Goal: Task Accomplishment & Management: Complete application form

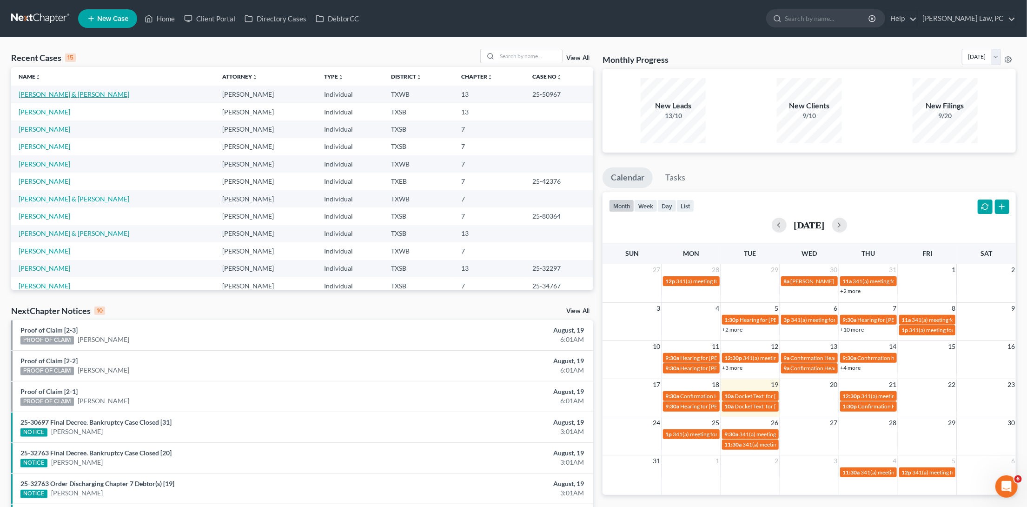
click at [94, 94] on link "Blanco-Cepeda, Edwin & Sandra" at bounding box center [74, 94] width 111 height 8
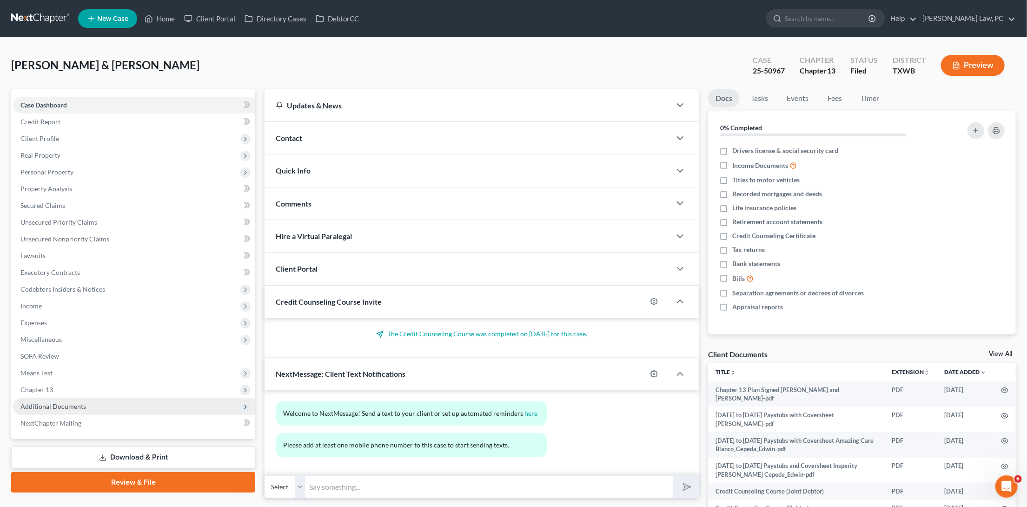
click at [72, 402] on span "Additional Documents" at bounding box center [53, 406] width 66 height 8
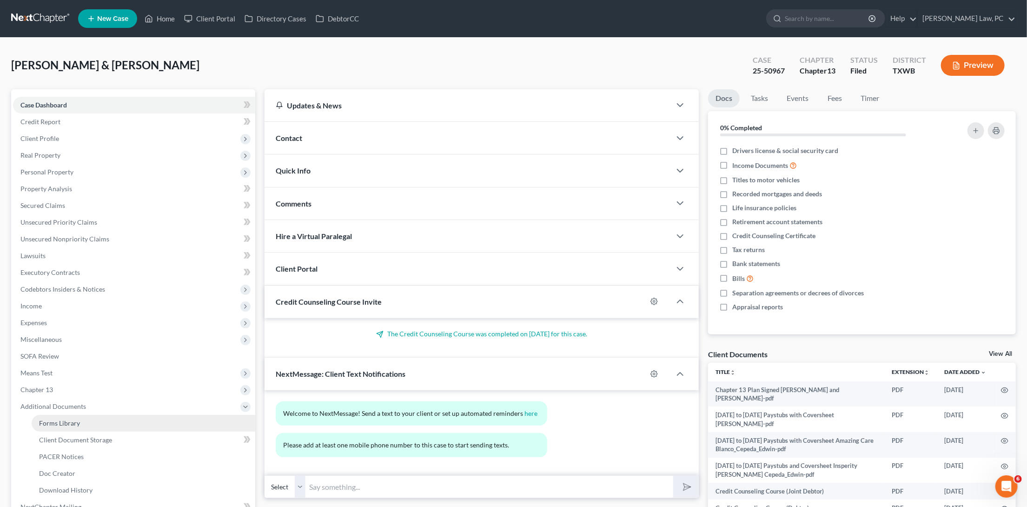
click at [97, 415] on link "Forms Library" at bounding box center [144, 423] width 224 height 17
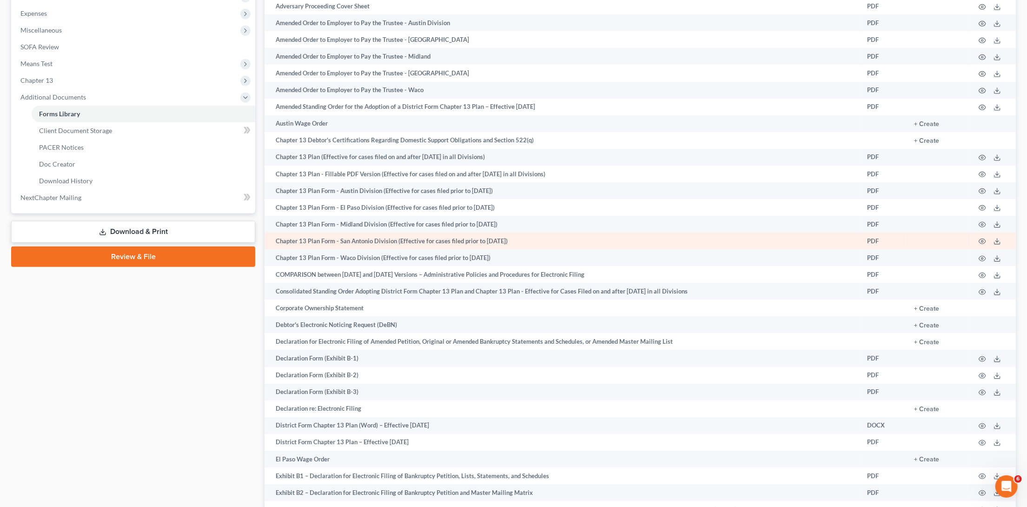
scroll to position [283, 0]
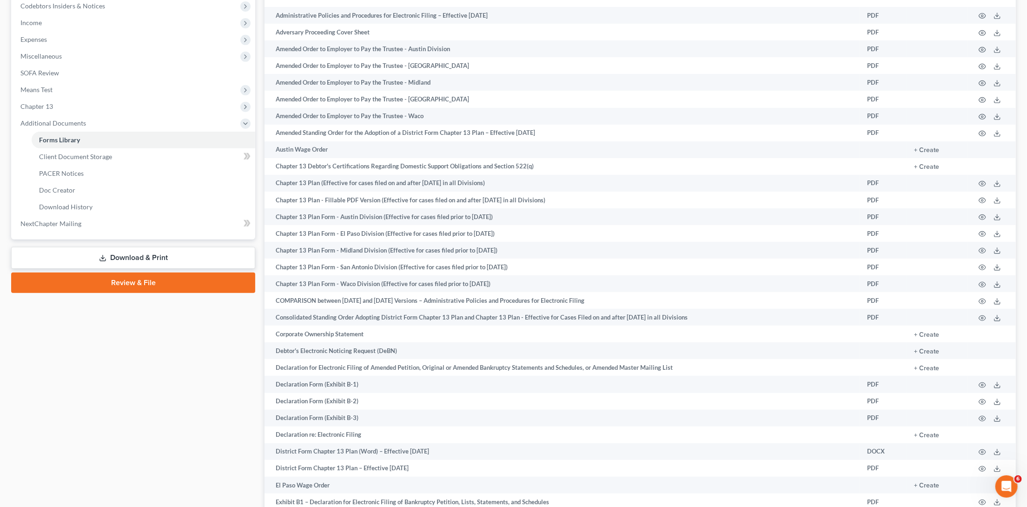
click at [176, 247] on link "Download & Print" at bounding box center [133, 258] width 244 height 22
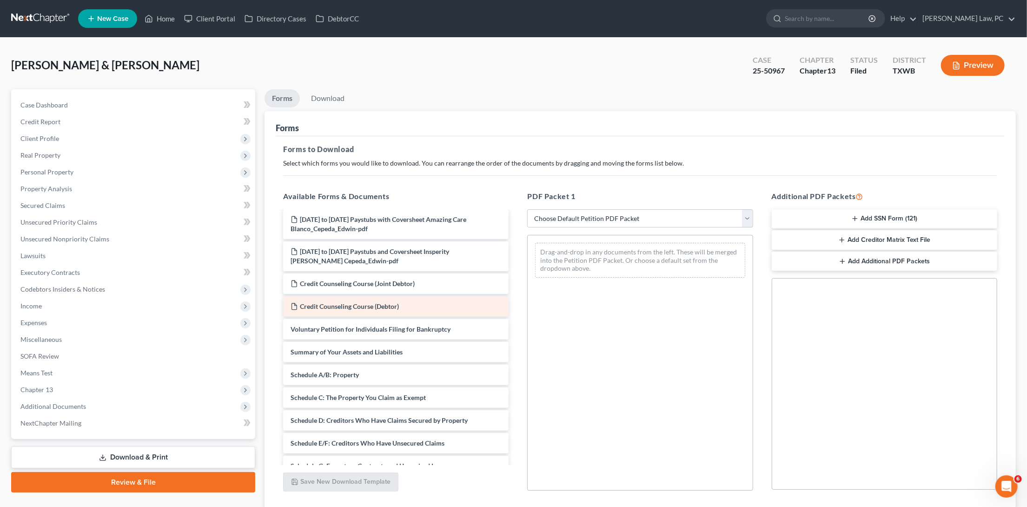
scroll to position [108, 0]
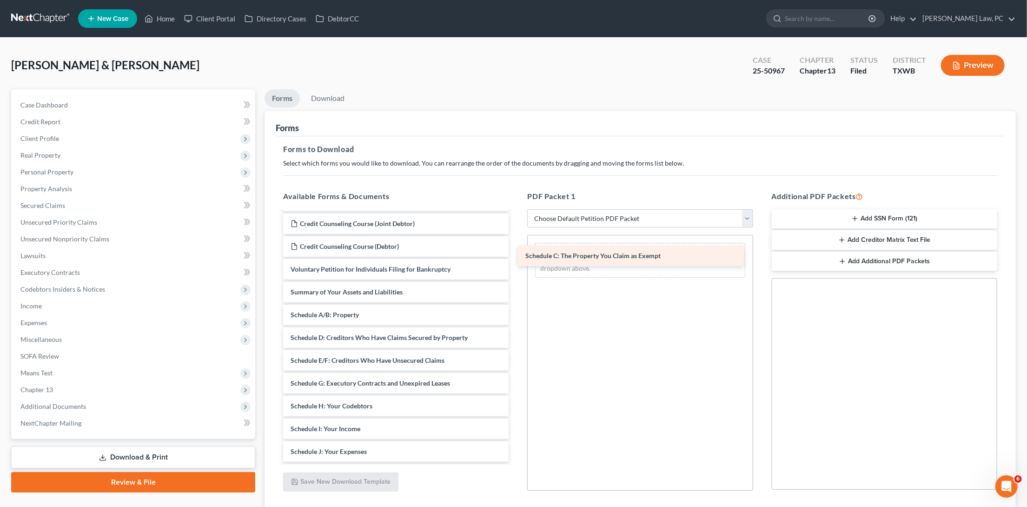
drag, startPoint x: 333, startPoint y: 334, endPoint x: 568, endPoint y: 252, distance: 248.8
click at [516, 252] on div "Schedule C: The Property You Claim as Exempt Chapter 13 Plan Signed Blanco Cepe…" at bounding box center [396, 379] width 240 height 550
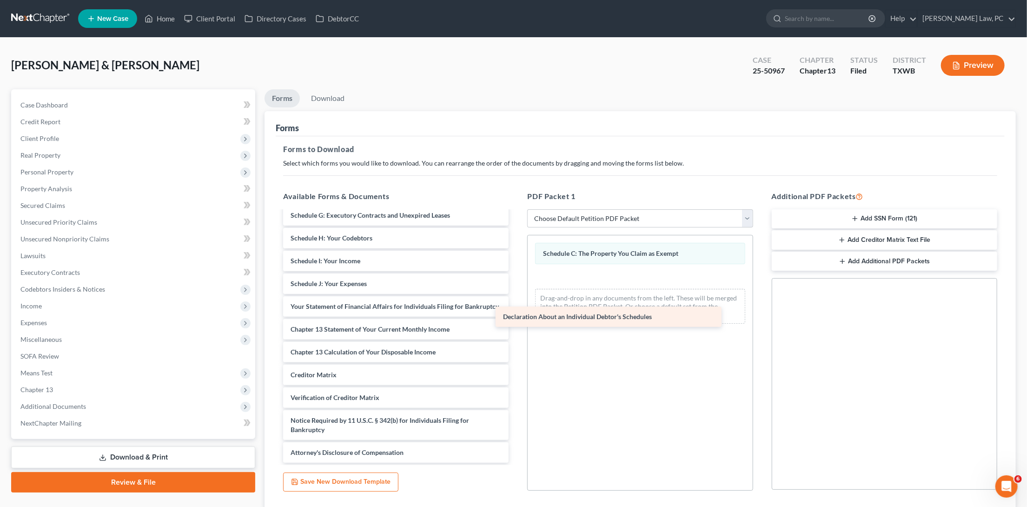
scroll to position [270, 0]
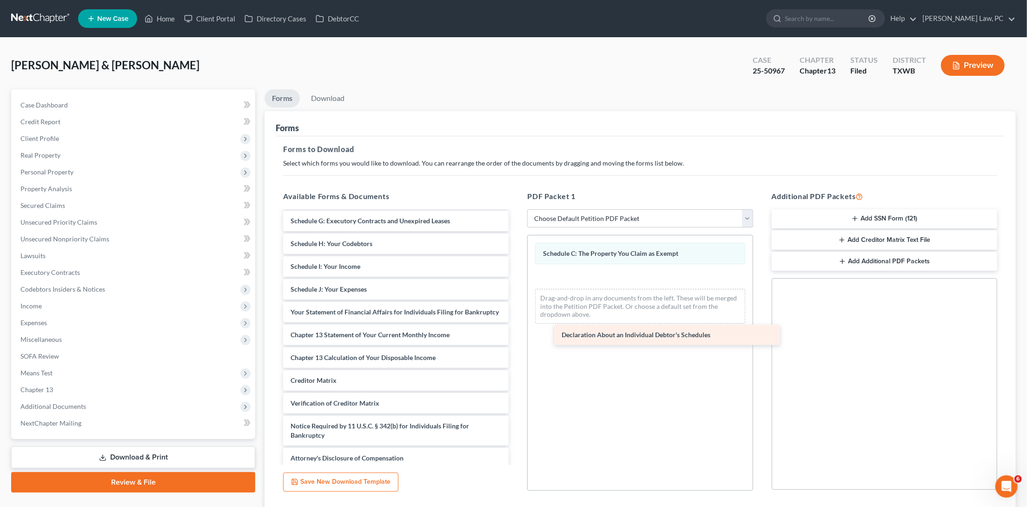
drag, startPoint x: 390, startPoint y: 283, endPoint x: 661, endPoint y: 331, distance: 275.3
click at [516, 331] on div "Declaration About an Individual Debtor's Schedules Chapter 13 Plan Signed Blanc…" at bounding box center [396, 204] width 240 height 527
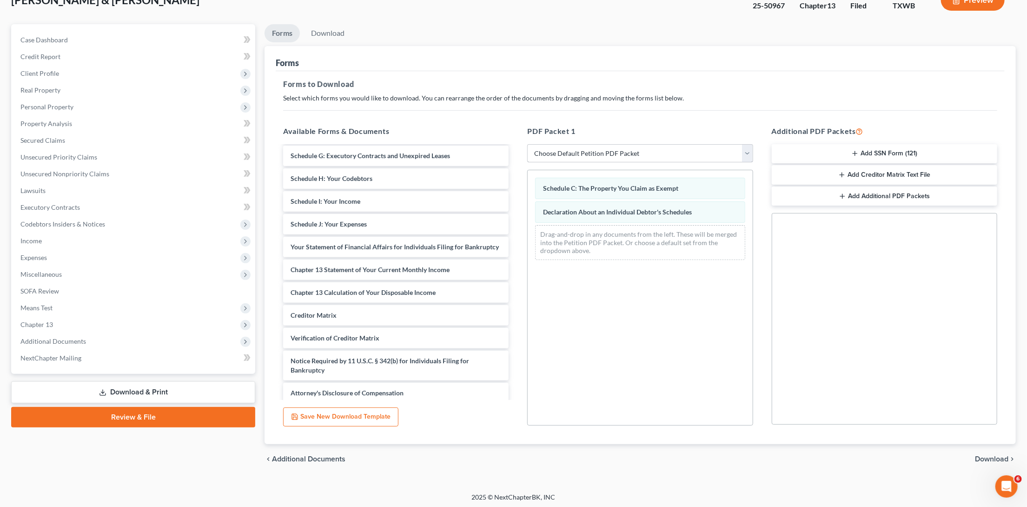
scroll to position [64, 0]
click at [986, 456] on span "Download" at bounding box center [991, 459] width 33 height 7
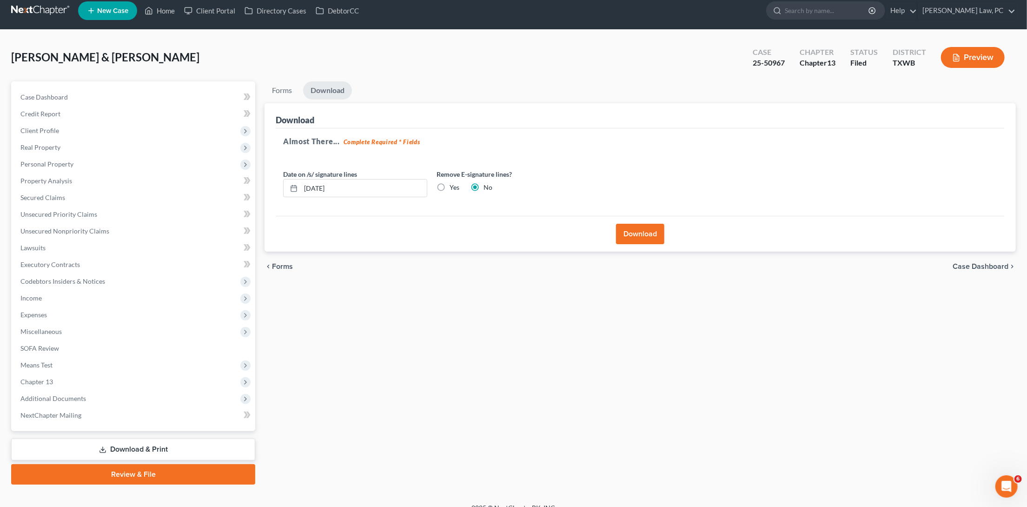
click at [647, 229] on button "Download" at bounding box center [640, 234] width 48 height 20
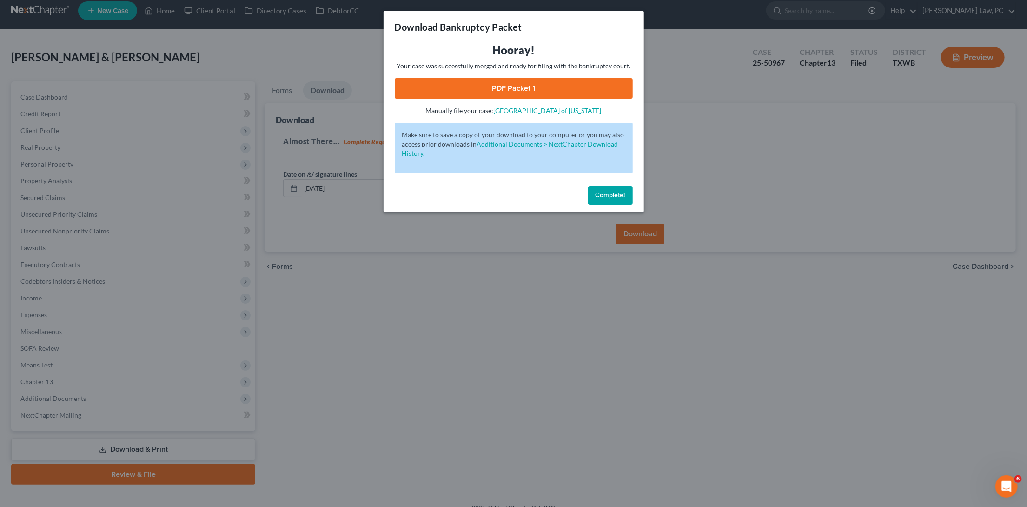
click at [572, 91] on link "PDF Packet 1" at bounding box center [514, 88] width 238 height 20
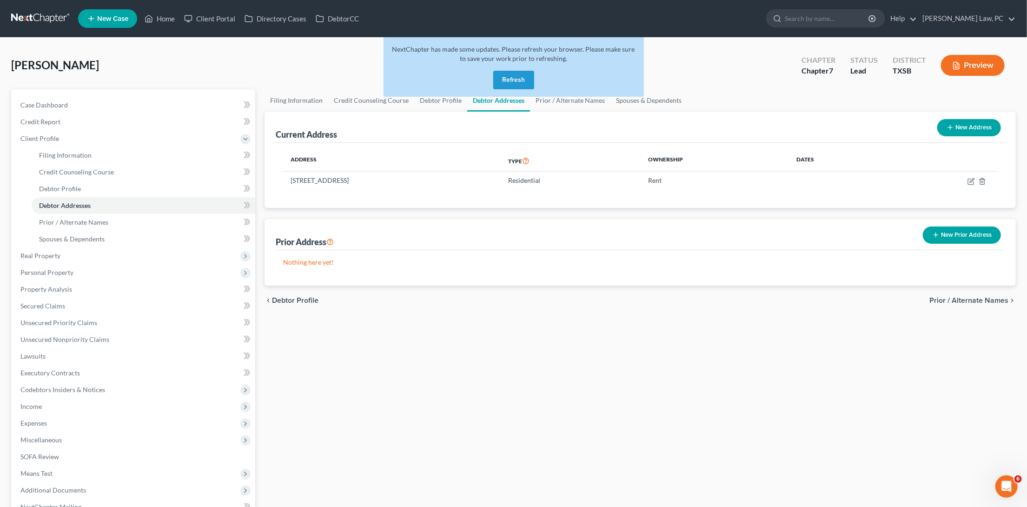
click at [29, 17] on link at bounding box center [41, 18] width 60 height 17
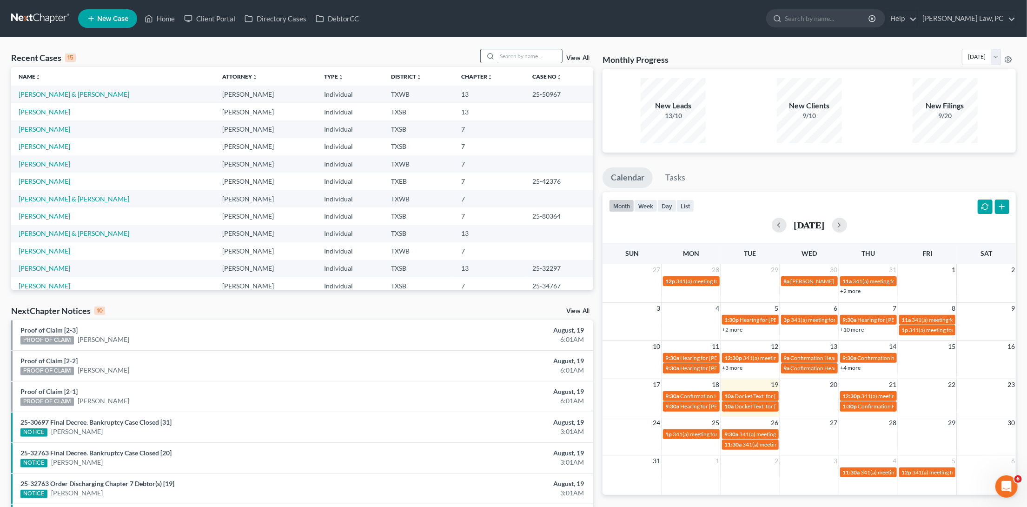
click at [513, 58] on input "search" at bounding box center [529, 55] width 65 height 13
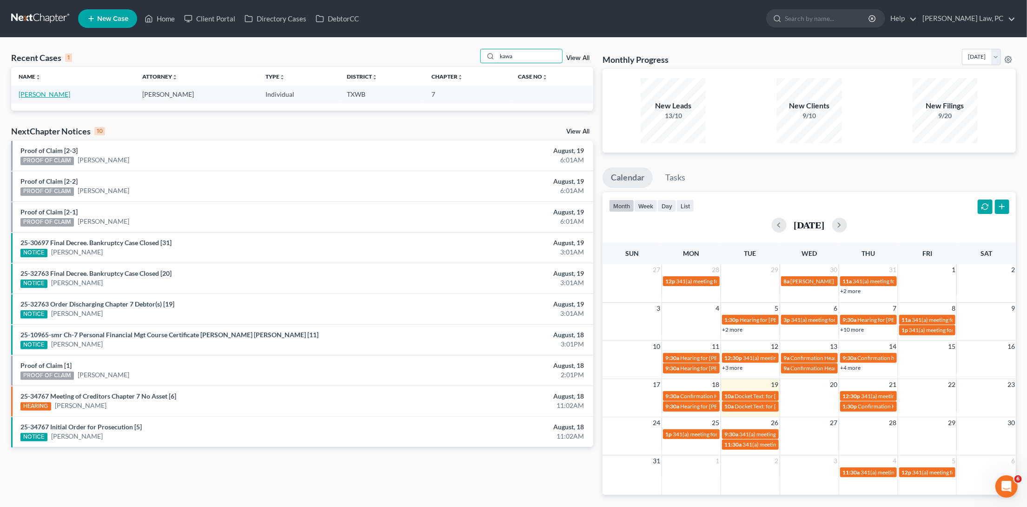
type input "kawa"
click at [55, 93] on link "[PERSON_NAME]" at bounding box center [45, 94] width 52 height 8
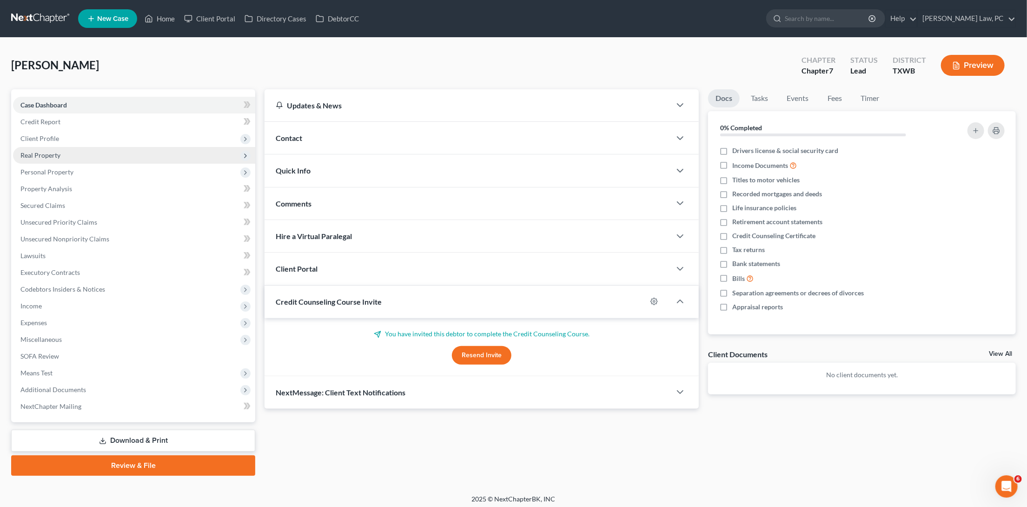
click at [66, 152] on span "Real Property" at bounding box center [134, 155] width 242 height 17
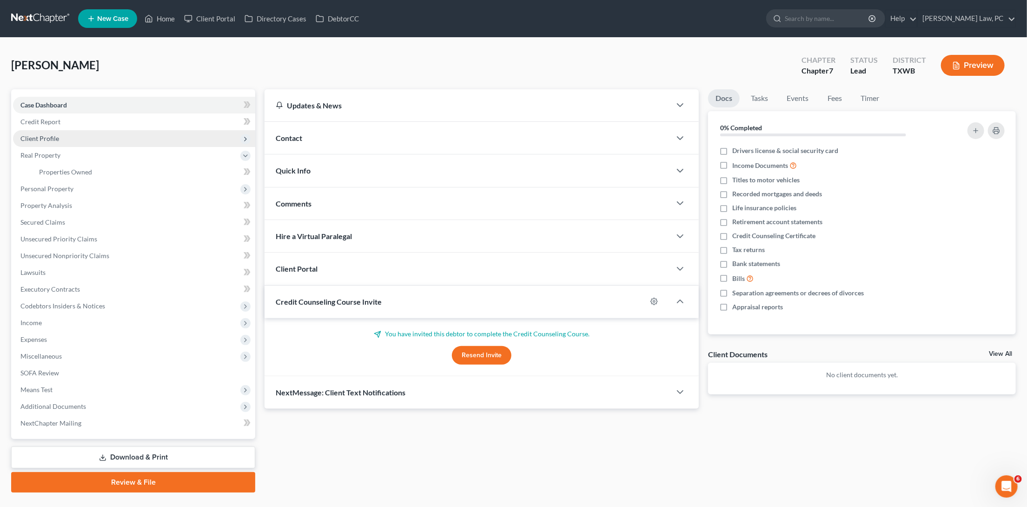
click at [57, 136] on span "Client Profile" at bounding box center [39, 138] width 39 height 8
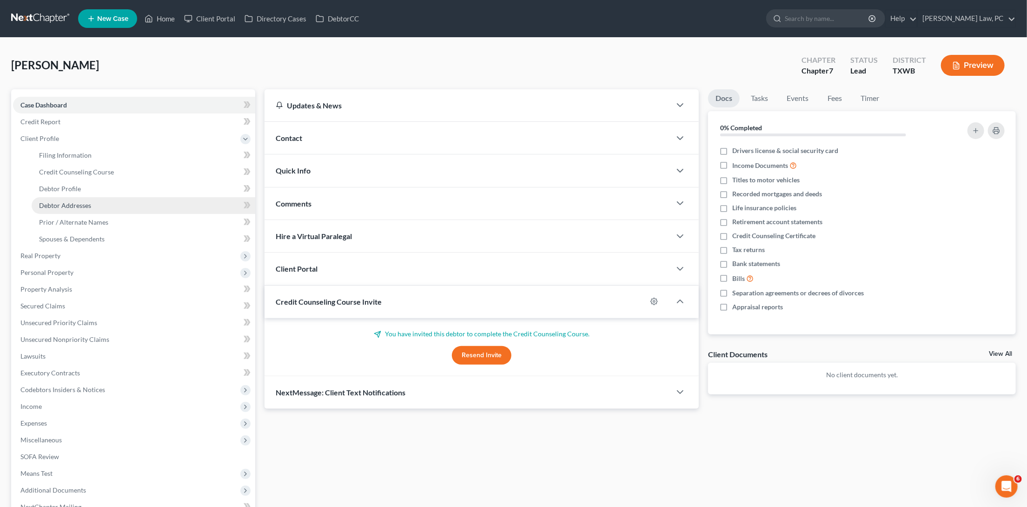
click at [72, 201] on span "Debtor Addresses" at bounding box center [65, 205] width 52 height 8
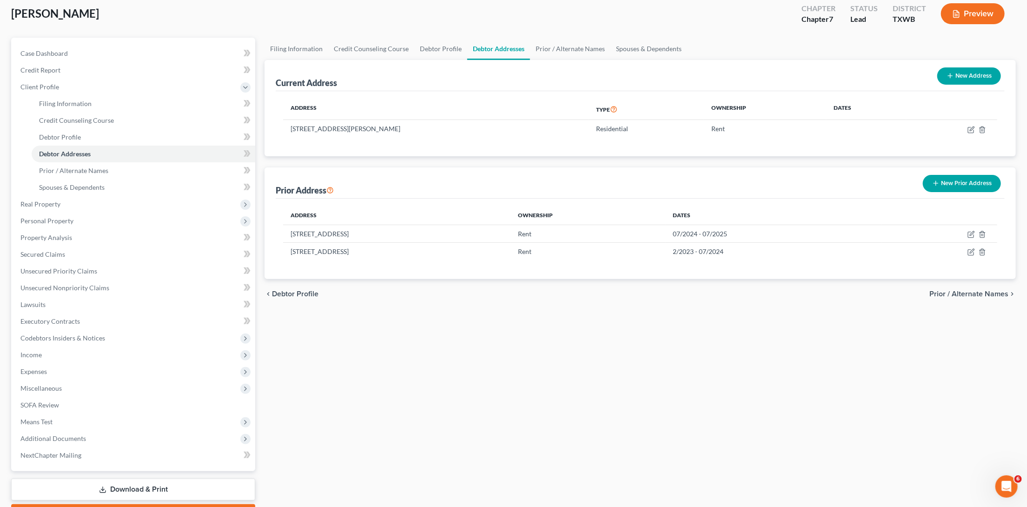
scroll to position [55, 0]
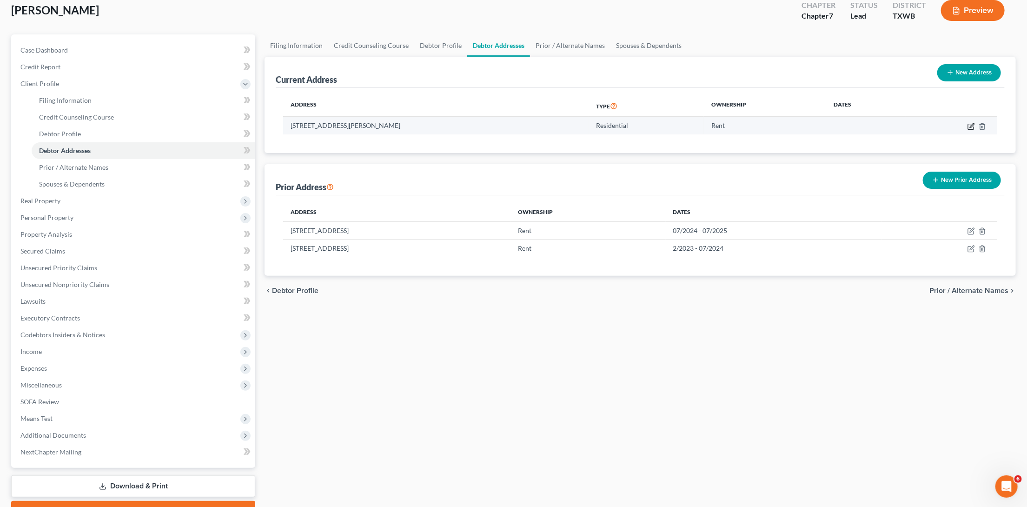
click at [970, 126] on icon "button" at bounding box center [972, 125] width 4 height 4
select select "45"
select select "0"
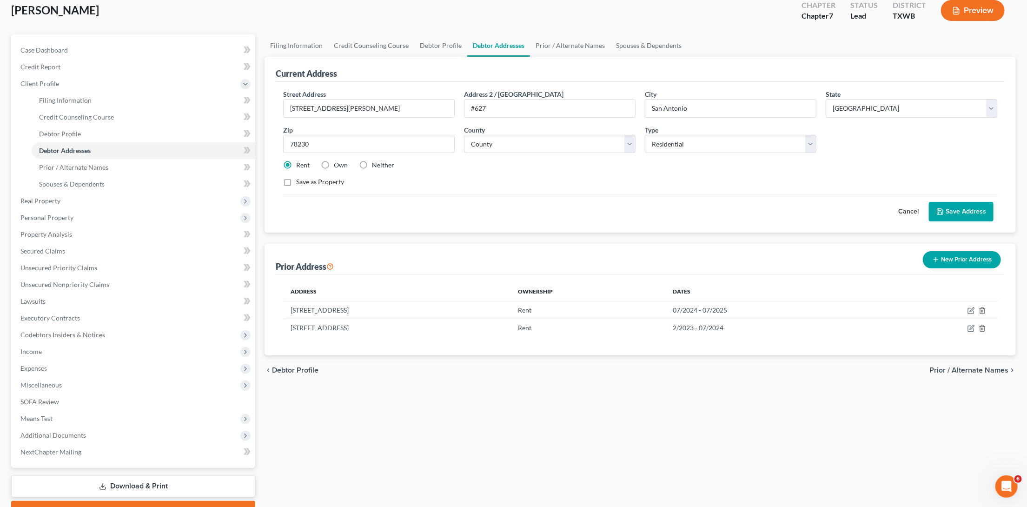
click at [955, 206] on button "Save Address" at bounding box center [961, 212] width 65 height 20
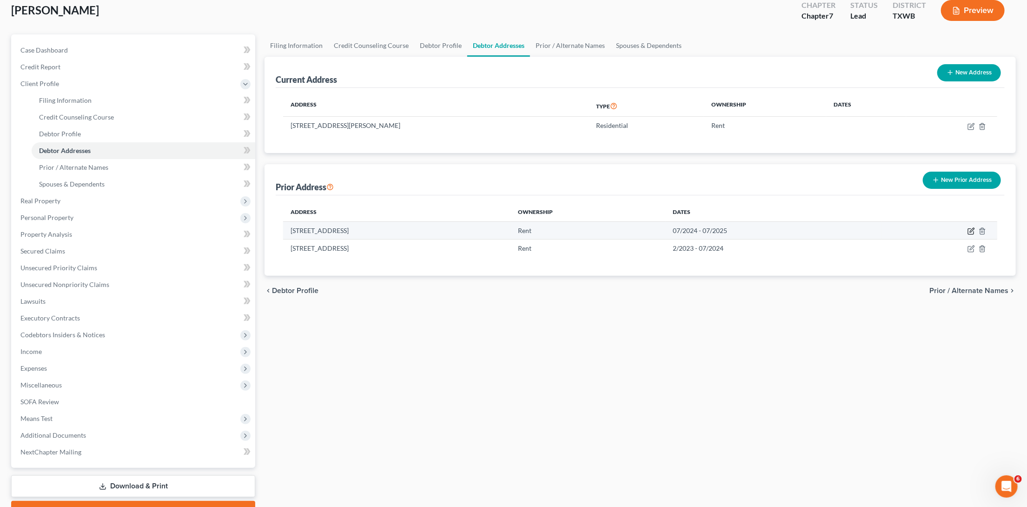
click at [969, 230] on icon "button" at bounding box center [971, 230] width 7 height 7
select select "45"
select select "14"
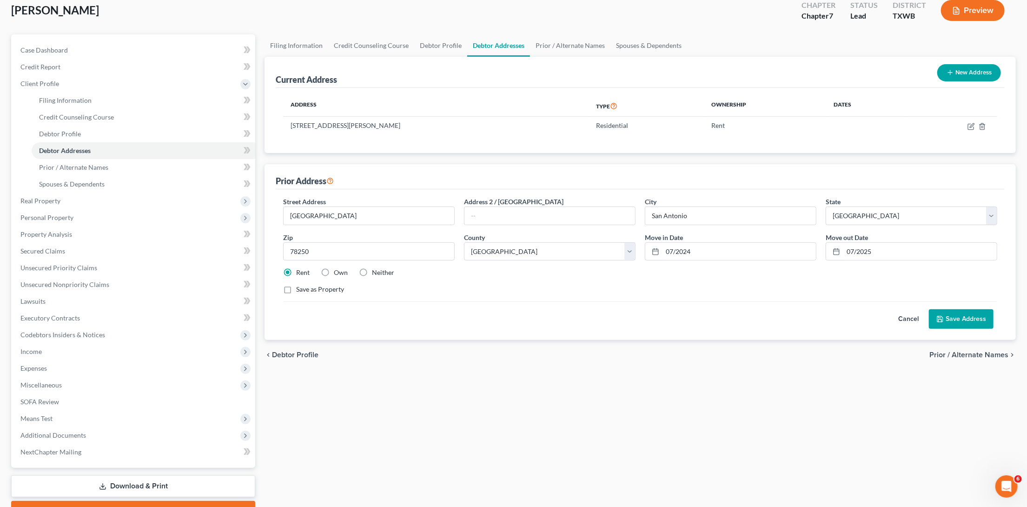
click at [966, 313] on button "Save Address" at bounding box center [961, 319] width 65 height 20
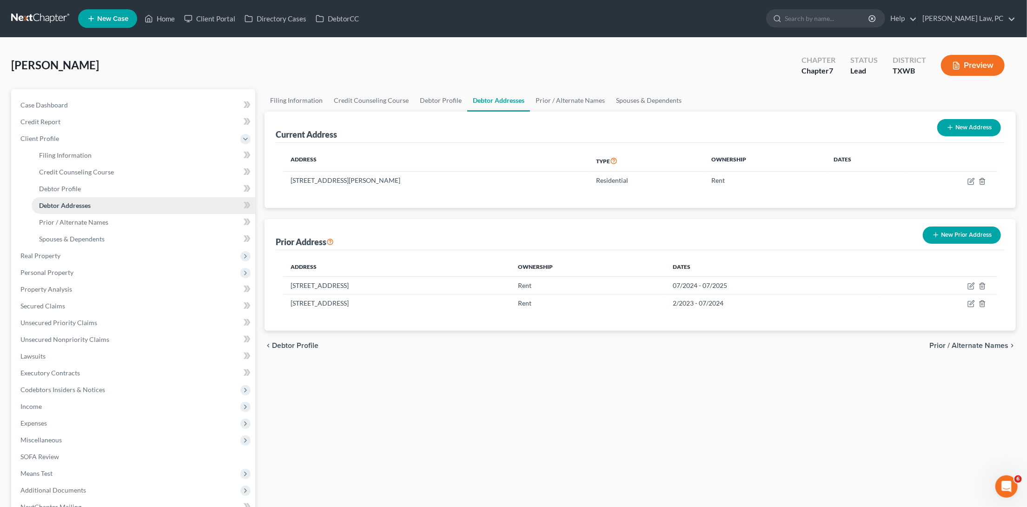
scroll to position [0, 0]
click at [27, 17] on link at bounding box center [41, 18] width 60 height 17
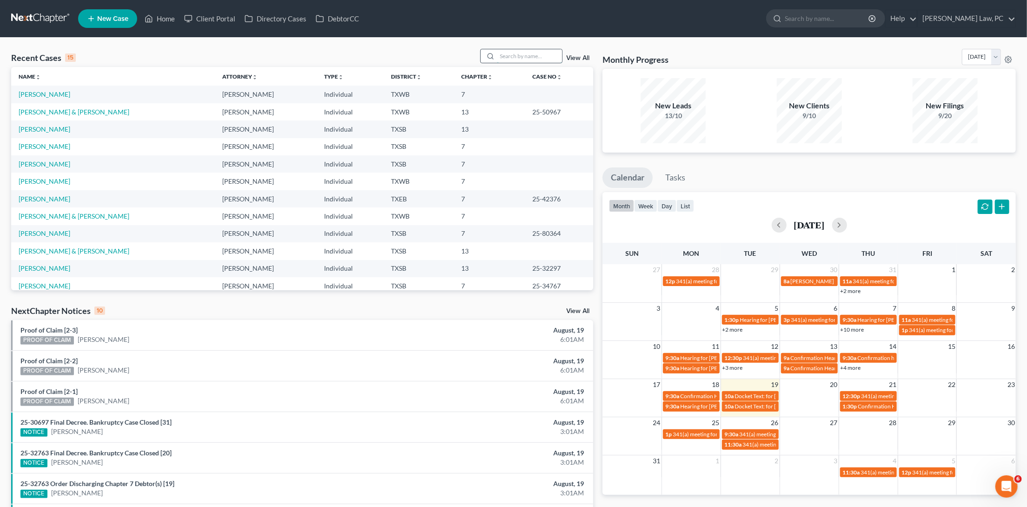
click at [509, 58] on input "search" at bounding box center [529, 55] width 65 height 13
click at [29, 143] on link "[PERSON_NAME]" at bounding box center [45, 146] width 52 height 8
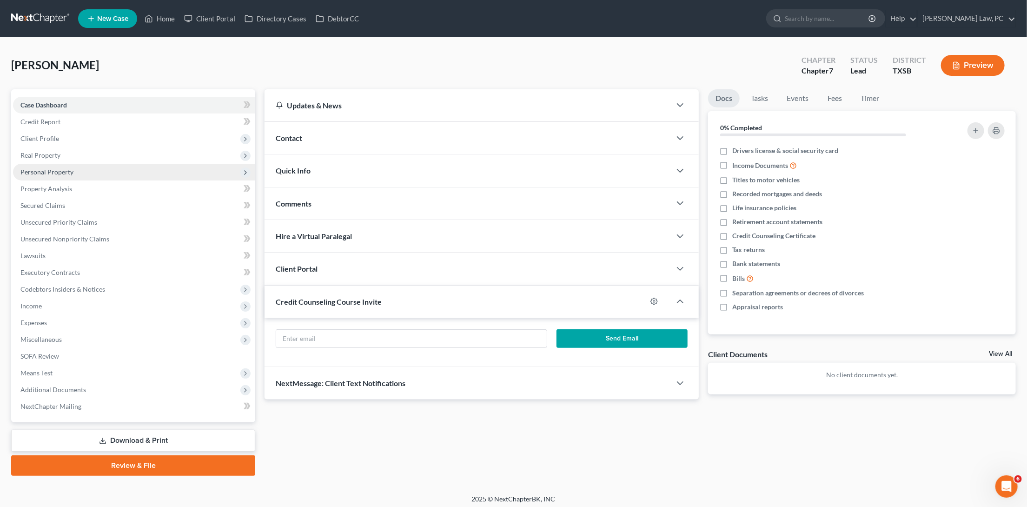
click at [133, 171] on span "Personal Property" at bounding box center [134, 172] width 242 height 17
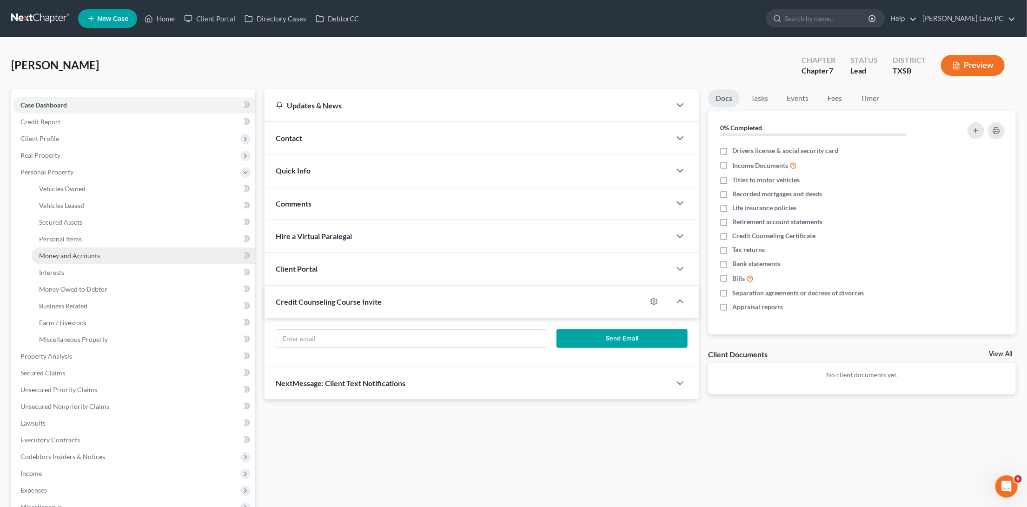
click at [121, 247] on link "Money and Accounts" at bounding box center [144, 255] width 224 height 17
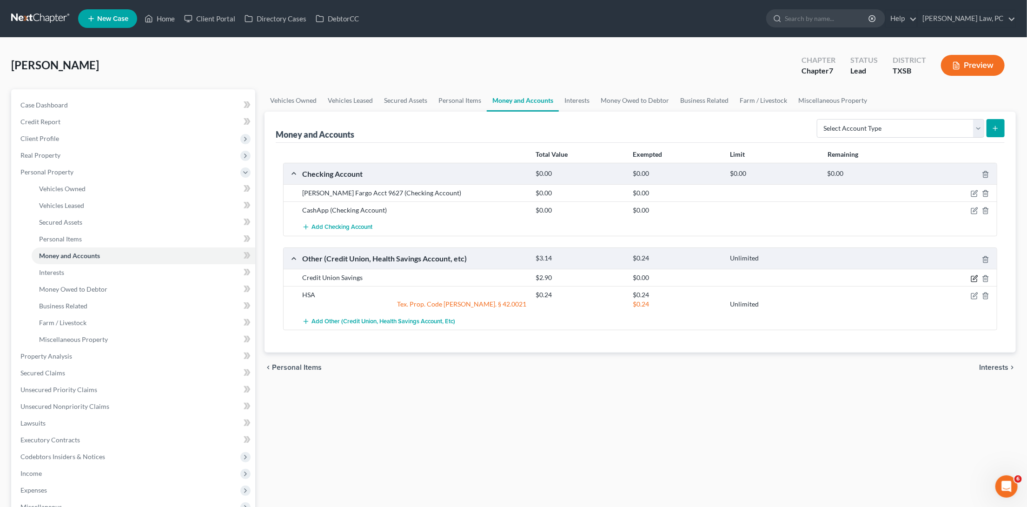
click at [975, 275] on icon "button" at bounding box center [974, 278] width 7 height 7
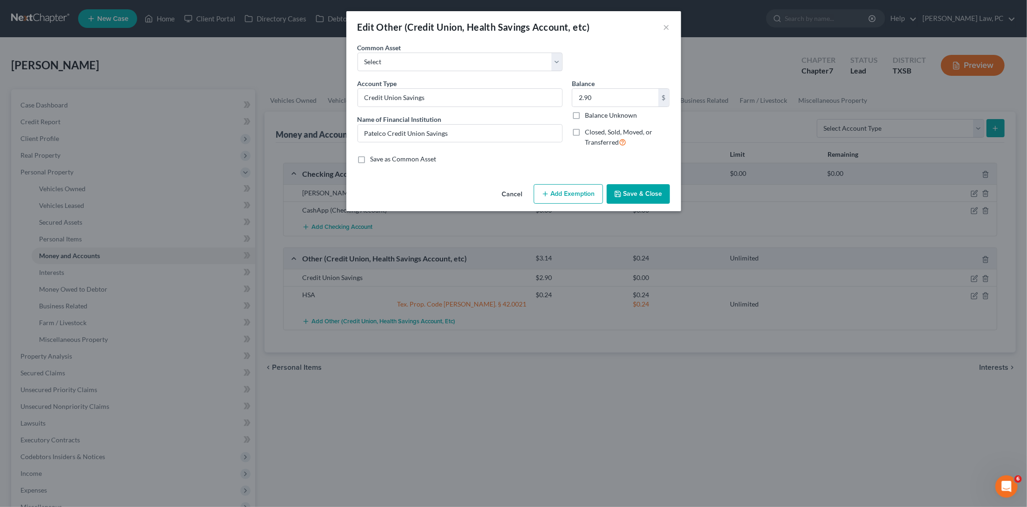
click at [647, 190] on button "Save & Close" at bounding box center [638, 194] width 63 height 20
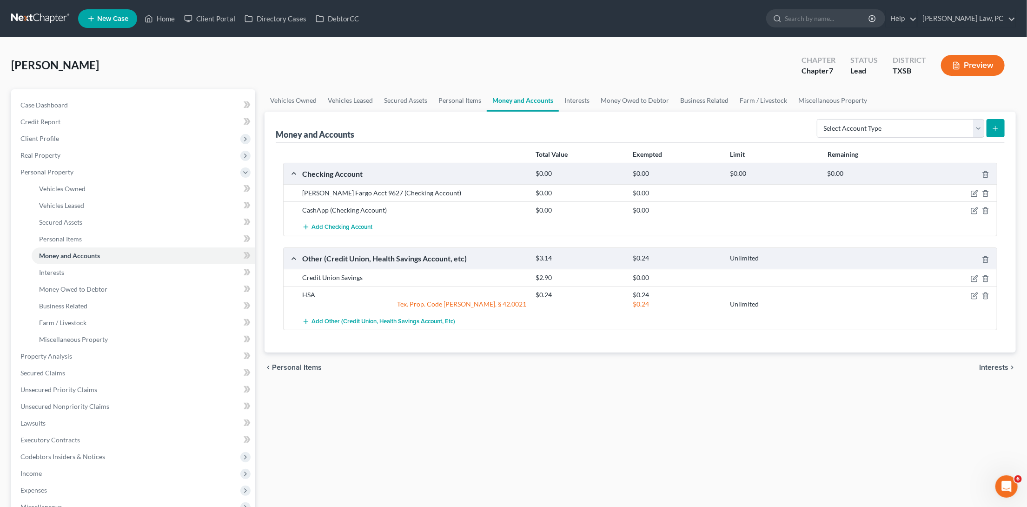
click at [41, 14] on link at bounding box center [41, 18] width 60 height 17
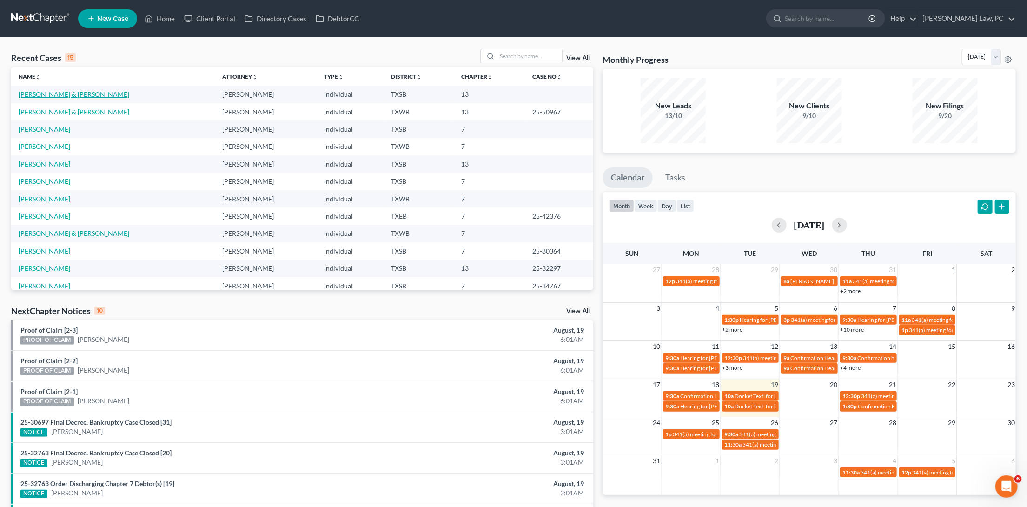
click at [80, 94] on link "[PERSON_NAME] & [PERSON_NAME]" at bounding box center [74, 94] width 111 height 8
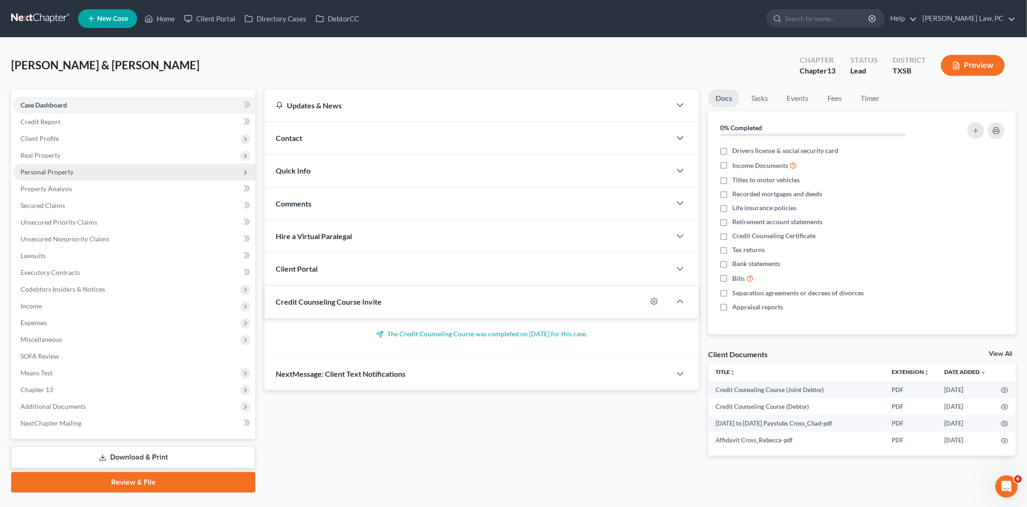
click at [88, 171] on span "Personal Property" at bounding box center [134, 172] width 242 height 17
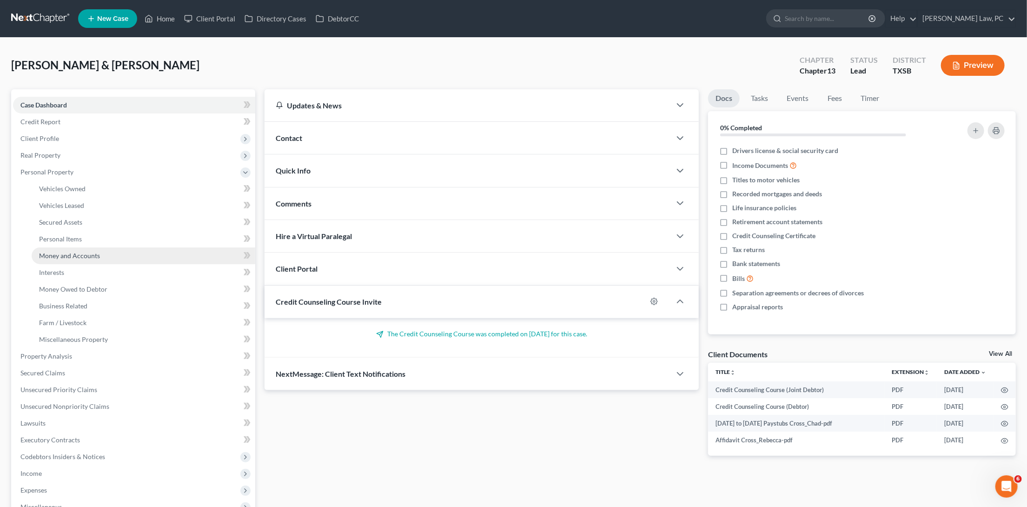
click at [100, 249] on link "Money and Accounts" at bounding box center [144, 255] width 224 height 17
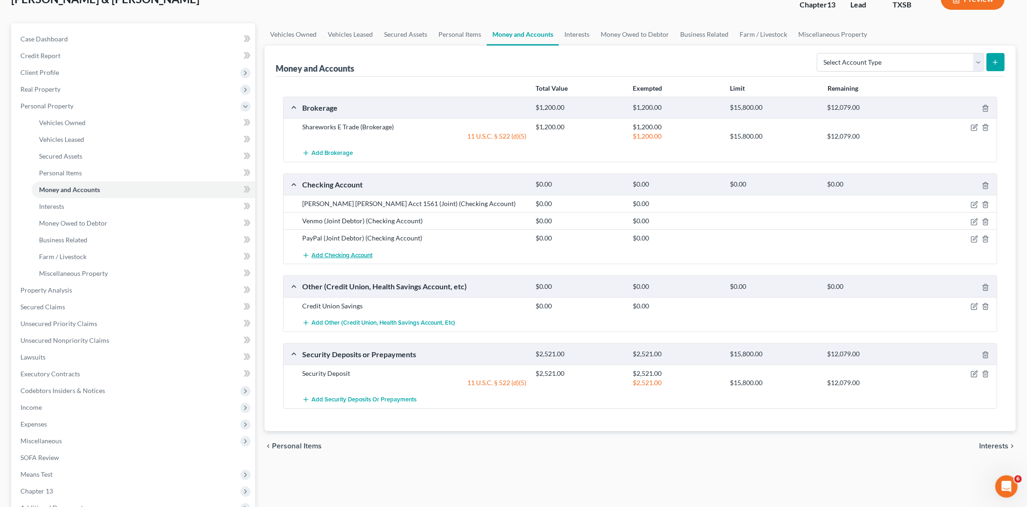
scroll to position [69, 0]
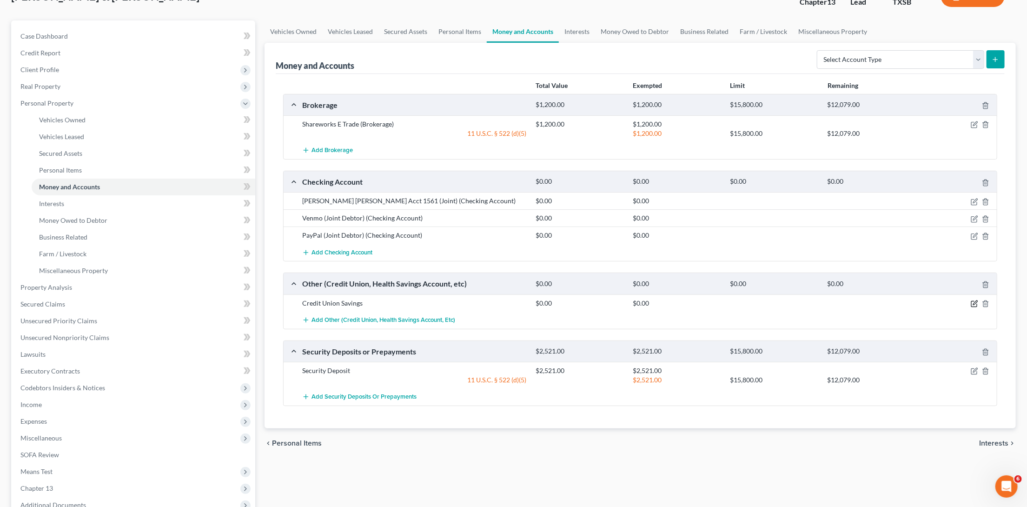
click at [975, 301] on icon "button" at bounding box center [974, 303] width 7 height 7
click at [974, 300] on icon "button" at bounding box center [974, 303] width 7 height 7
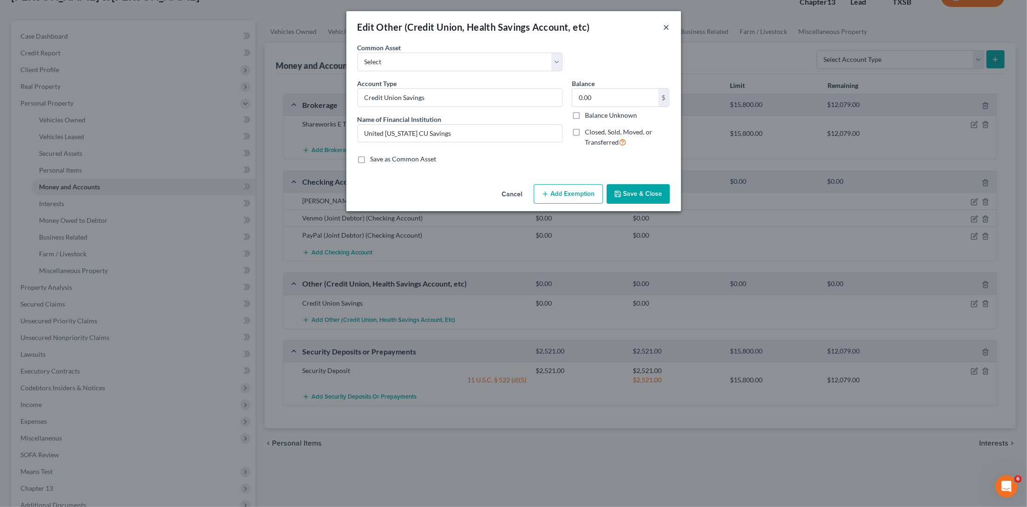
click at [668, 22] on button "×" at bounding box center [666, 26] width 7 height 11
click at [667, 28] on button "×" at bounding box center [666, 26] width 7 height 11
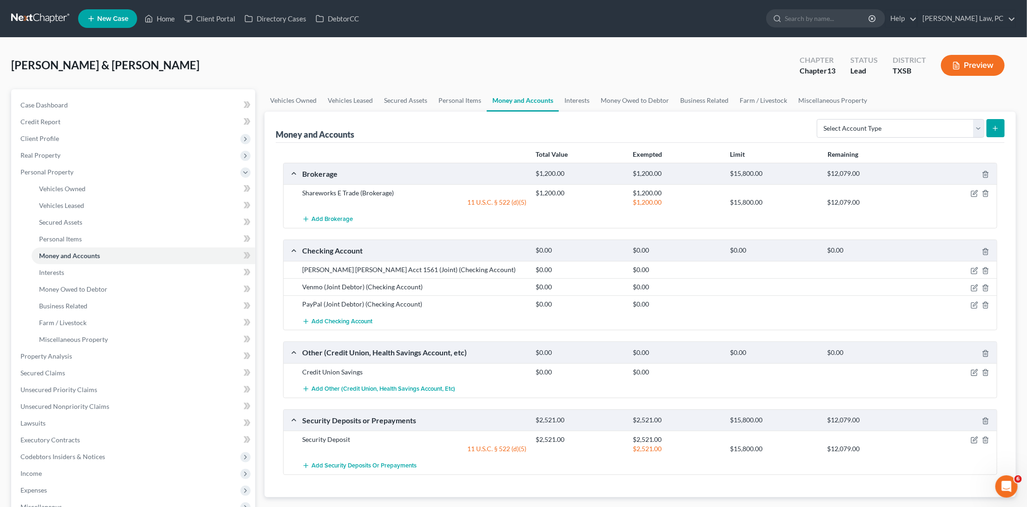
scroll to position [0, 0]
click at [38, 16] on link at bounding box center [41, 18] width 60 height 17
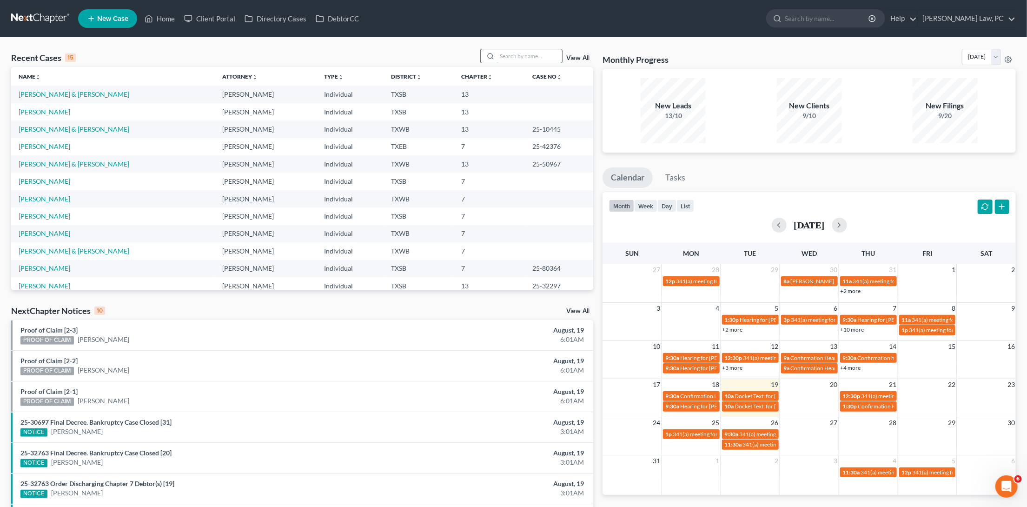
click at [515, 60] on input "search" at bounding box center [529, 55] width 65 height 13
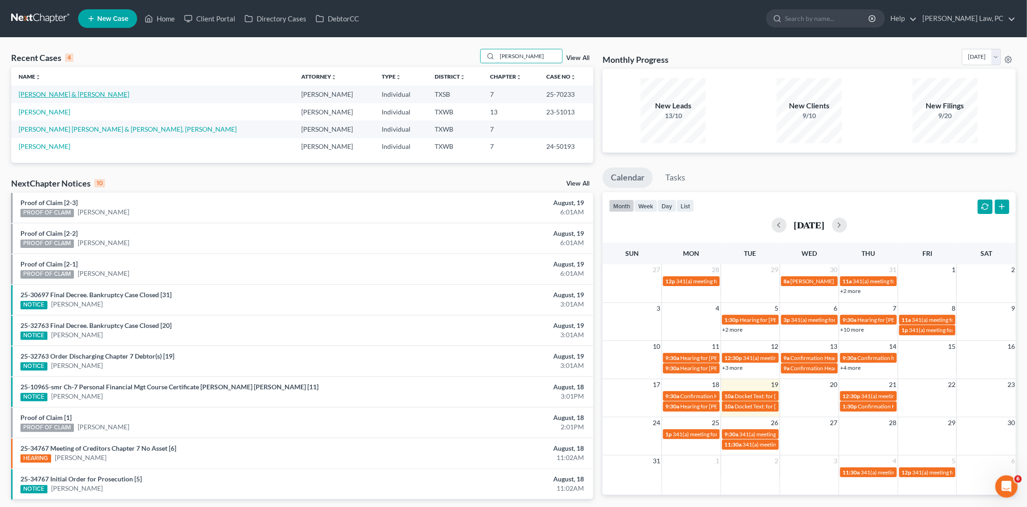
type input "Reyna"
click at [67, 93] on link "[PERSON_NAME] & [PERSON_NAME]" at bounding box center [74, 94] width 111 height 8
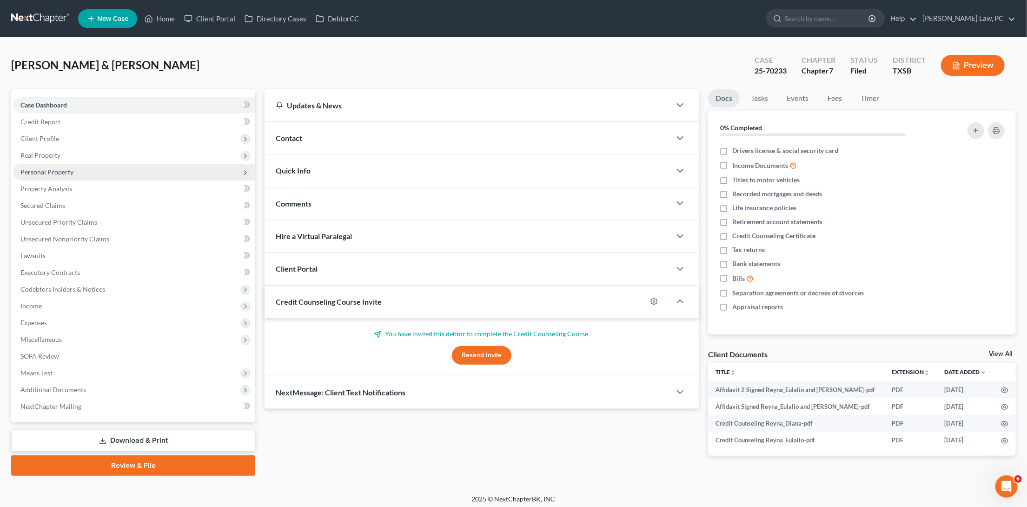
drag, startPoint x: 162, startPoint y: 218, endPoint x: 190, endPoint y: 169, distance: 56.5
click at [190, 169] on span "Personal Property" at bounding box center [134, 172] width 242 height 17
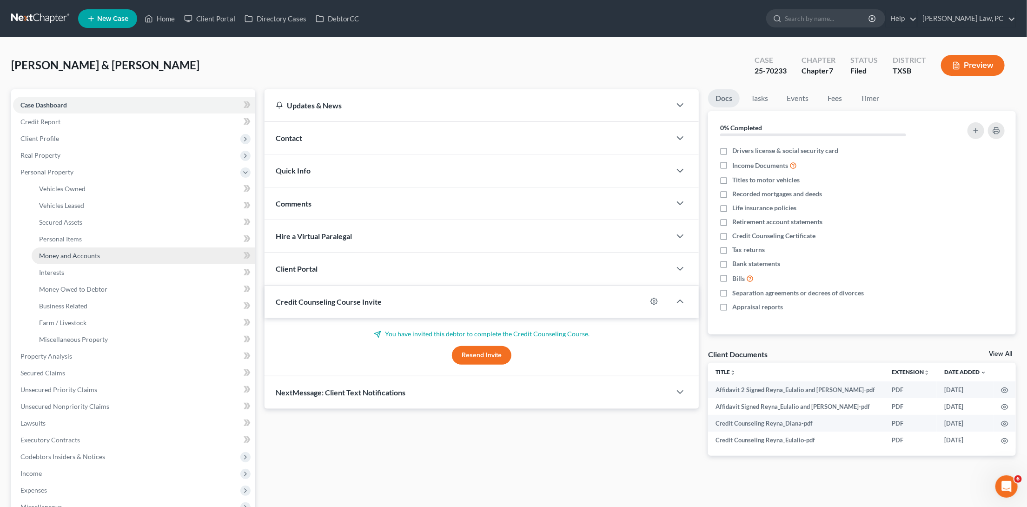
click at [94, 252] on span "Money and Accounts" at bounding box center [69, 256] width 61 height 8
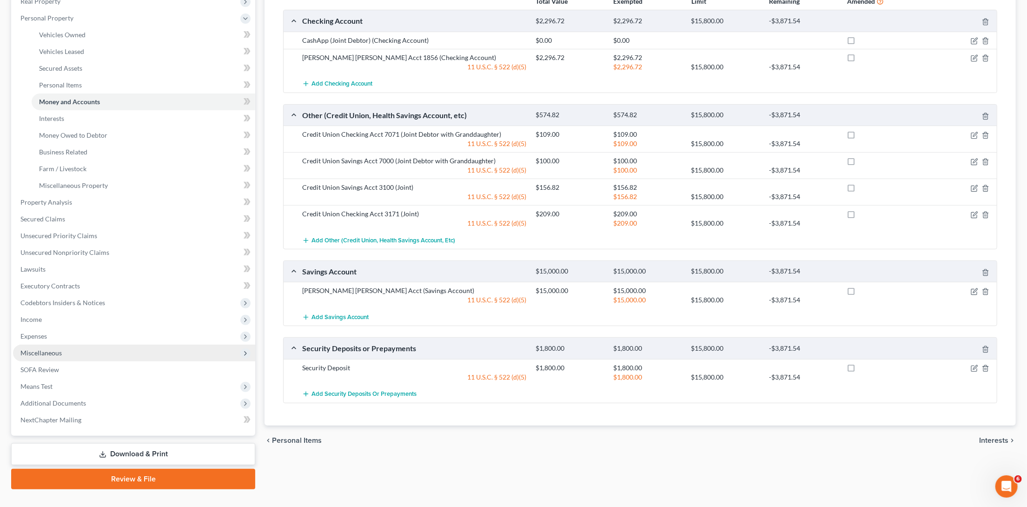
scroll to position [153, 0]
click at [971, 187] on icon "button" at bounding box center [974, 189] width 6 height 6
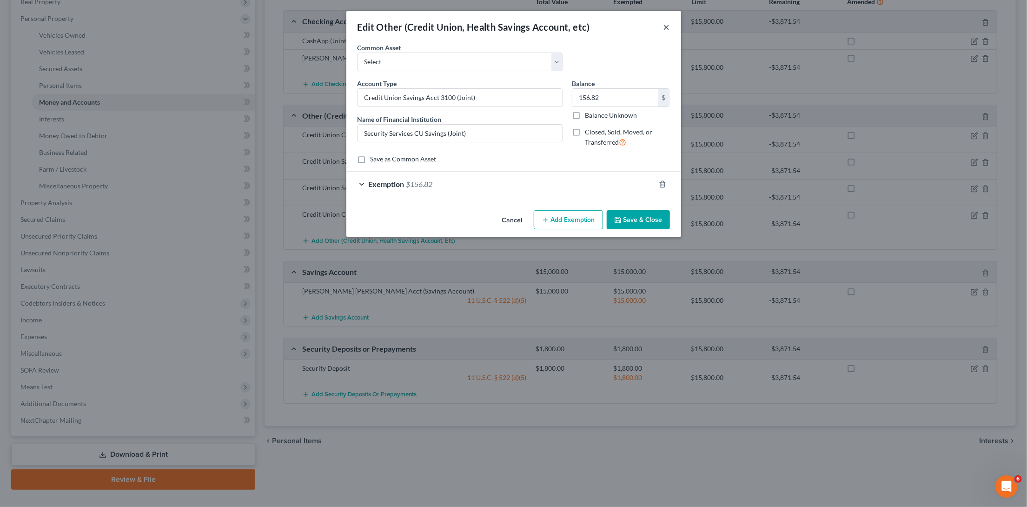
click at [664, 28] on button "×" at bounding box center [666, 26] width 7 height 11
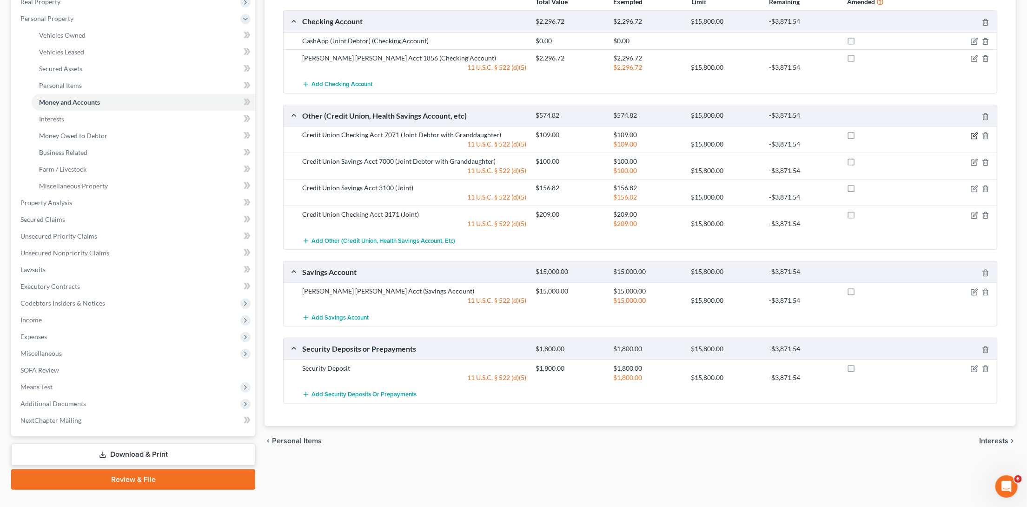
click at [974, 135] on icon "button" at bounding box center [975, 135] width 4 height 4
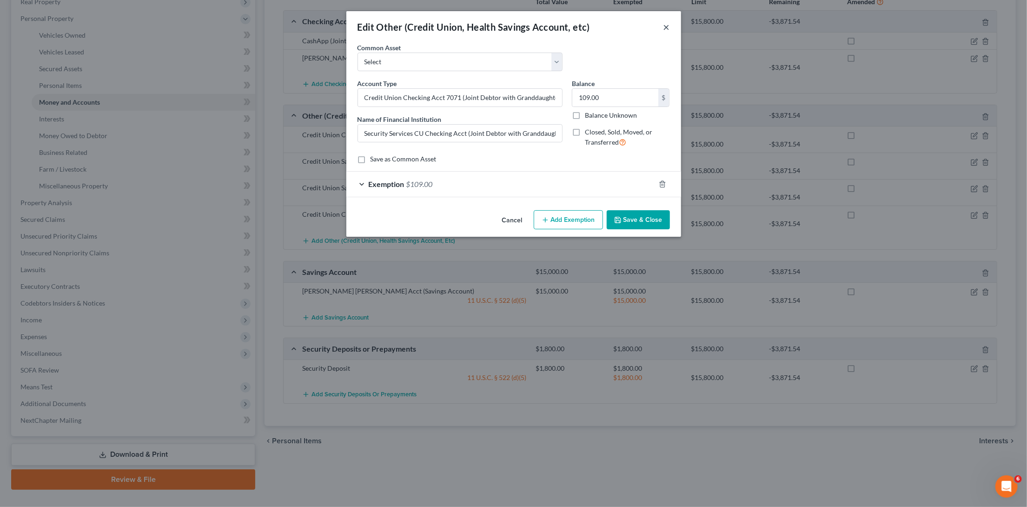
click at [669, 28] on button "×" at bounding box center [666, 26] width 7 height 11
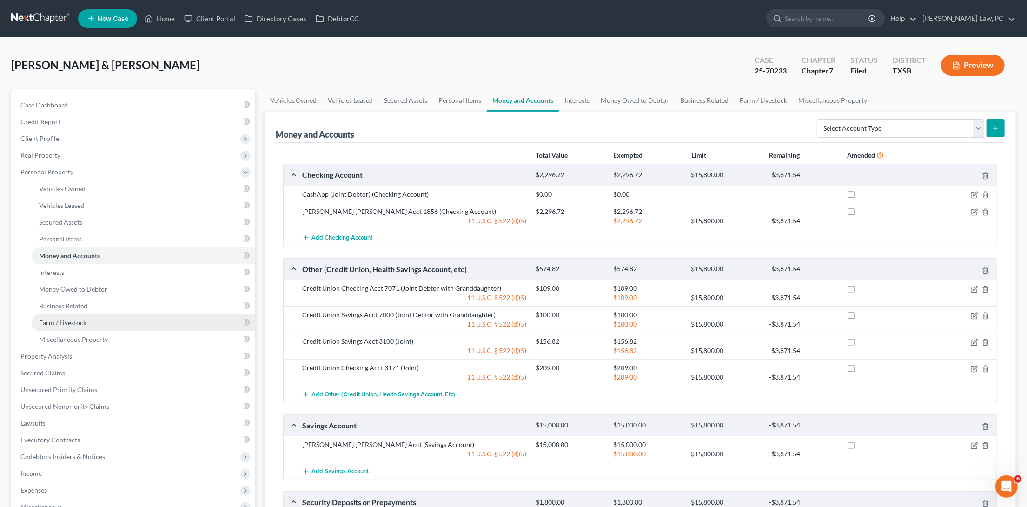
scroll to position [0, 0]
click at [46, 18] on link at bounding box center [41, 18] width 60 height 17
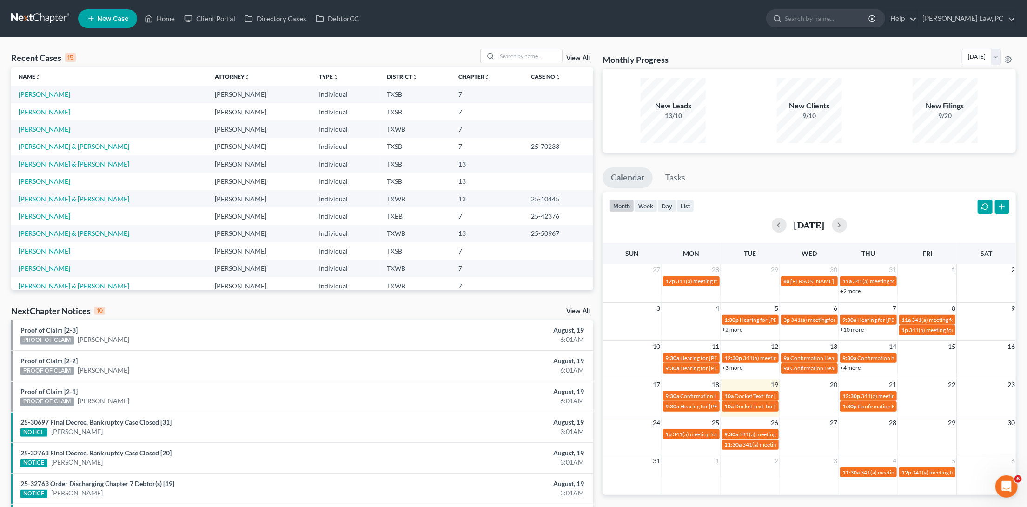
click at [34, 163] on link "[PERSON_NAME] & [PERSON_NAME]" at bounding box center [74, 164] width 111 height 8
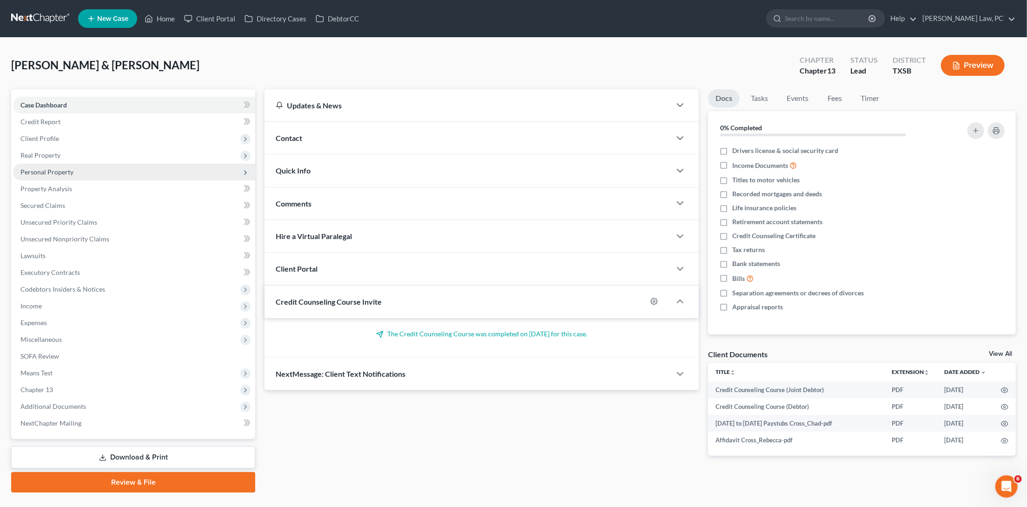
click at [78, 171] on span "Personal Property" at bounding box center [134, 172] width 242 height 17
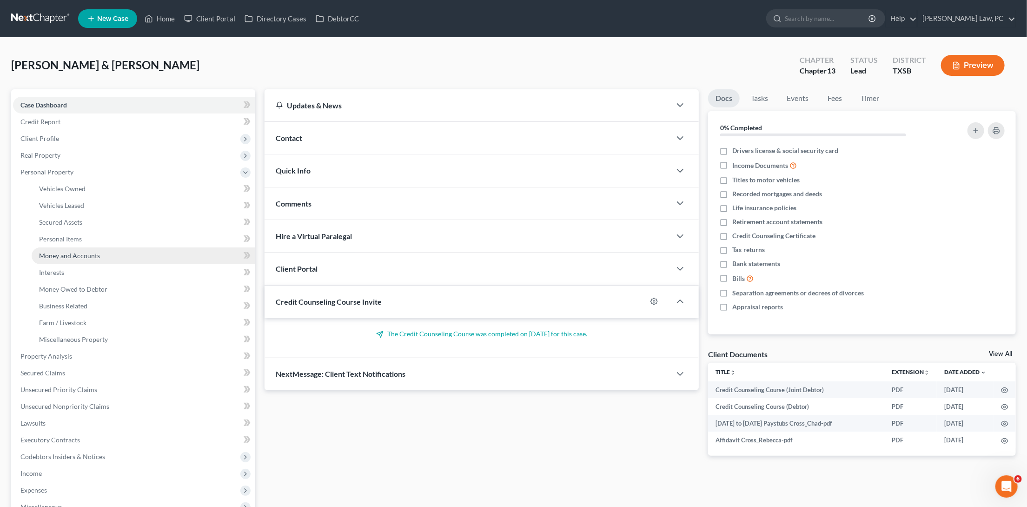
click at [83, 252] on span "Money and Accounts" at bounding box center [69, 256] width 61 height 8
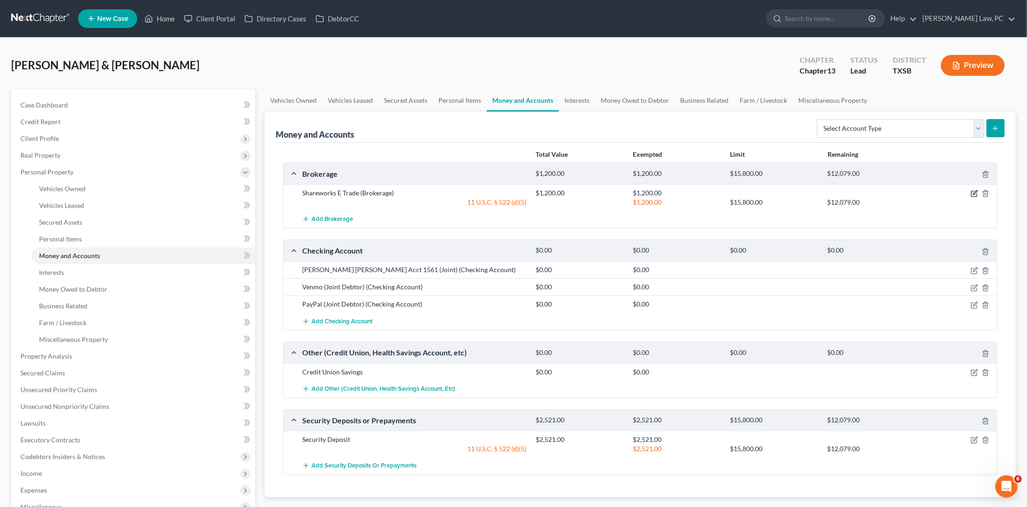
click at [973, 192] on icon "button" at bounding box center [974, 193] width 7 height 7
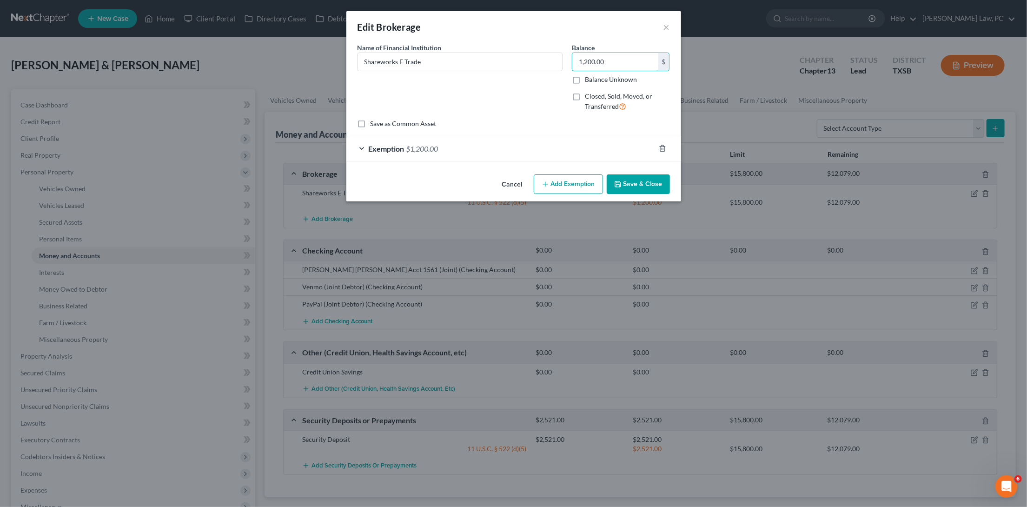
drag, startPoint x: 613, startPoint y: 60, endPoint x: 563, endPoint y: 55, distance: 50.4
click at [563, 55] on div "Name of Financial Institution * Shareworks E Trade Balance 1,200.00 $ Balance U…" at bounding box center [514, 81] width 322 height 76
type input "1,600"
click at [381, 145] on span "Exemption" at bounding box center [387, 148] width 36 height 9
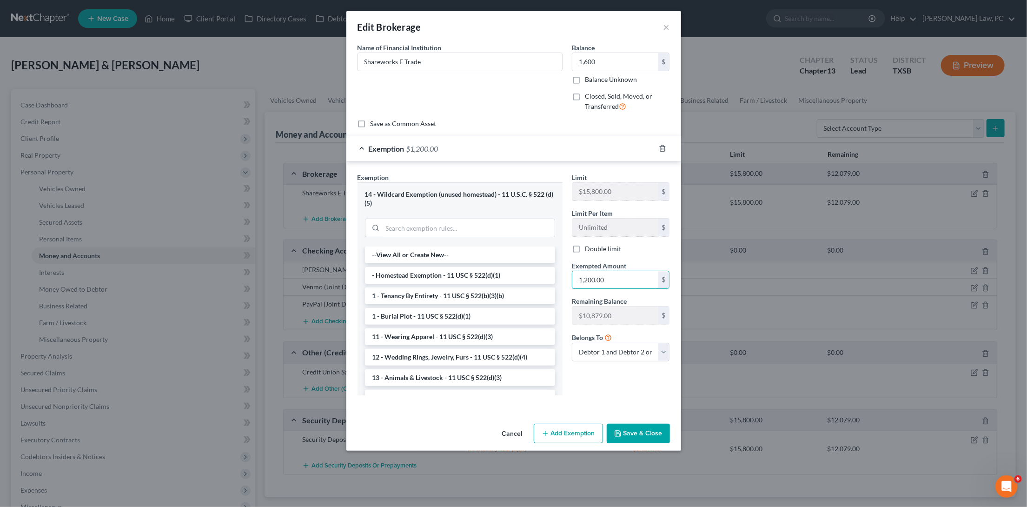
drag, startPoint x: 607, startPoint y: 274, endPoint x: 566, endPoint y: 274, distance: 40.5
click at [566, 274] on div "Exemption Set must be selected for CA. Exemption * 14 - Wildcard Exemption (unu…" at bounding box center [514, 287] width 322 height 231
type input "1,600"
click at [643, 431] on button "Save & Close" at bounding box center [638, 434] width 63 height 20
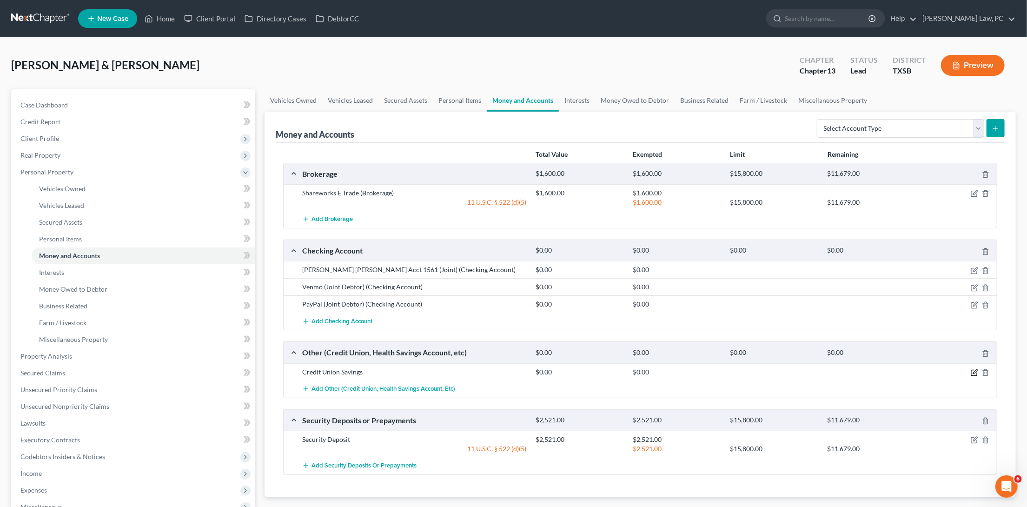
click at [975, 370] on icon "button" at bounding box center [974, 372] width 7 height 7
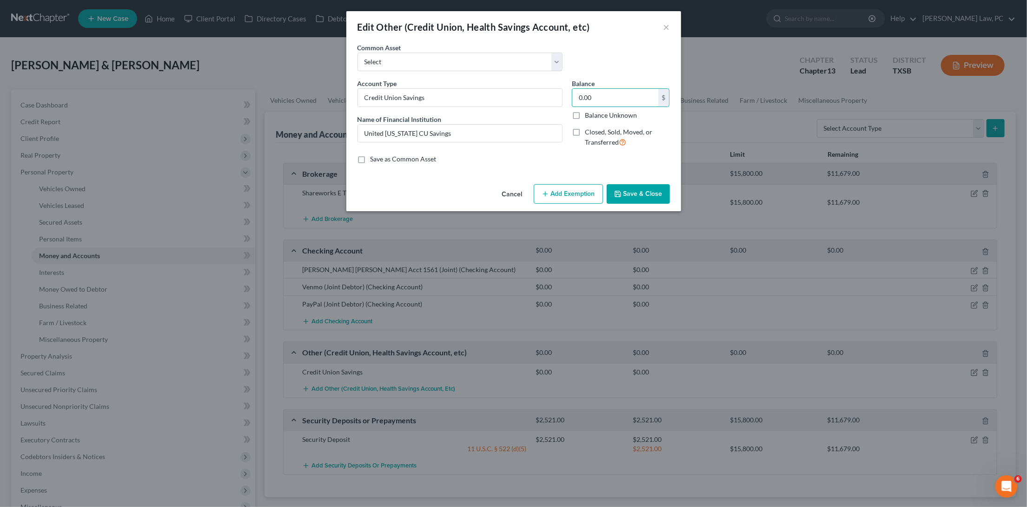
drag, startPoint x: 594, startPoint y: 95, endPoint x: 566, endPoint y: 95, distance: 27.4
click at [566, 95] on div "Account Type Credit Union Savings Name of Financial Institution * United [US_ST…" at bounding box center [514, 117] width 322 height 76
type input "100"
click at [549, 194] on icon "button" at bounding box center [545, 193] width 7 height 7
select select "2"
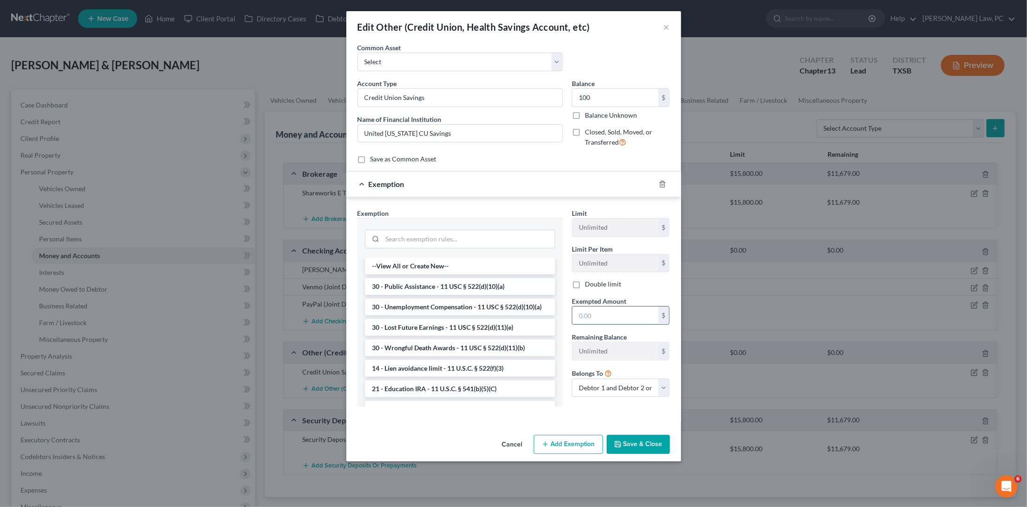
click at [590, 314] on input "text" at bounding box center [615, 315] width 86 height 18
type input "100"
click at [478, 233] on input "search" at bounding box center [469, 239] width 172 height 18
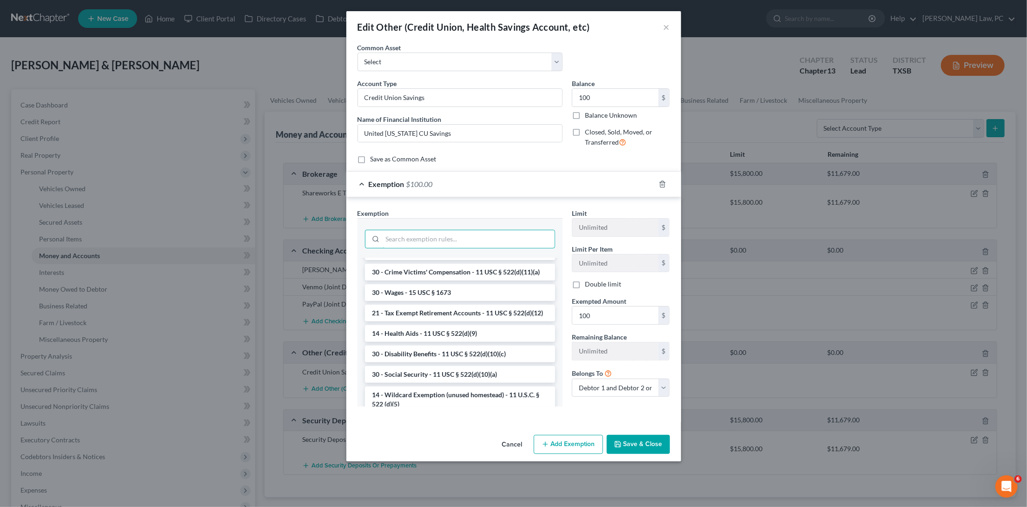
scroll to position [409, 0]
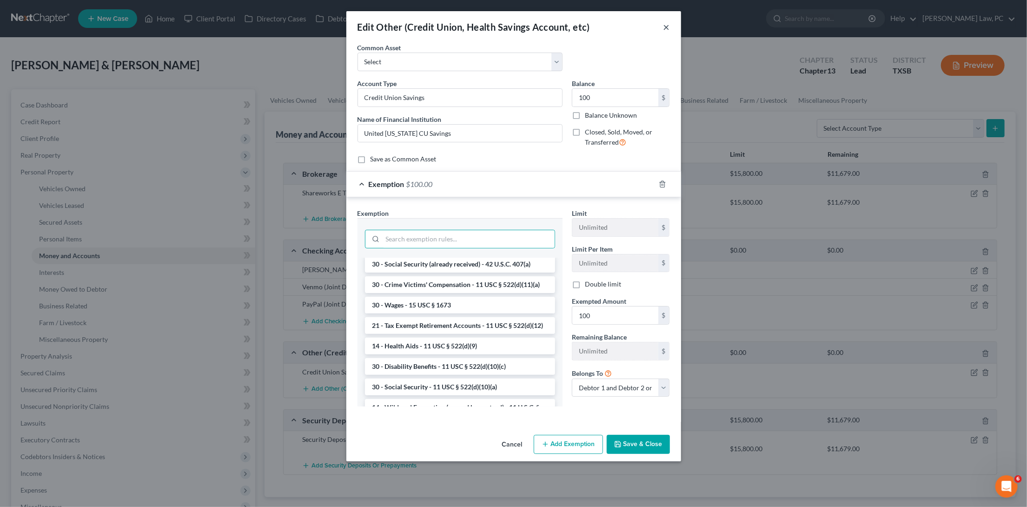
click at [663, 27] on button "×" at bounding box center [666, 26] width 7 height 11
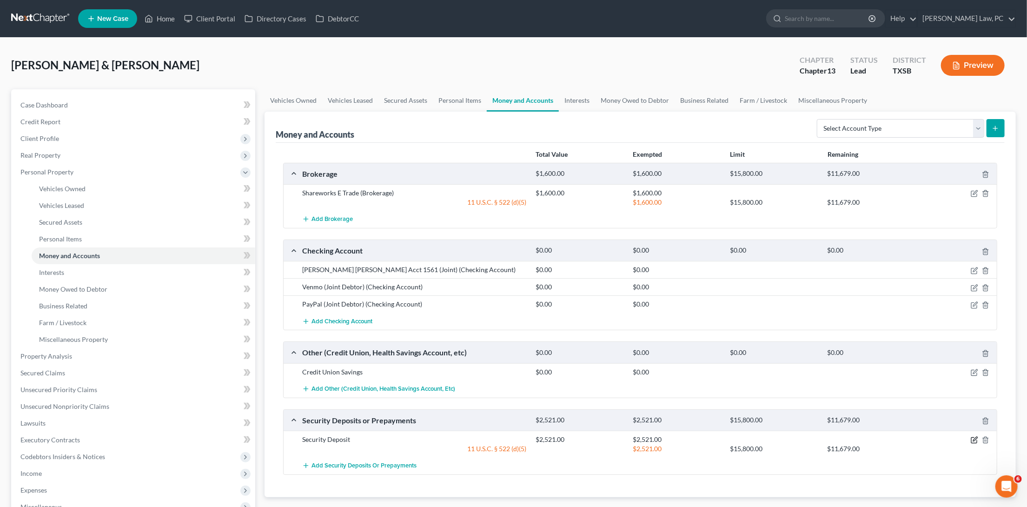
click at [974, 437] on icon "button" at bounding box center [975, 439] width 4 height 4
select select "3"
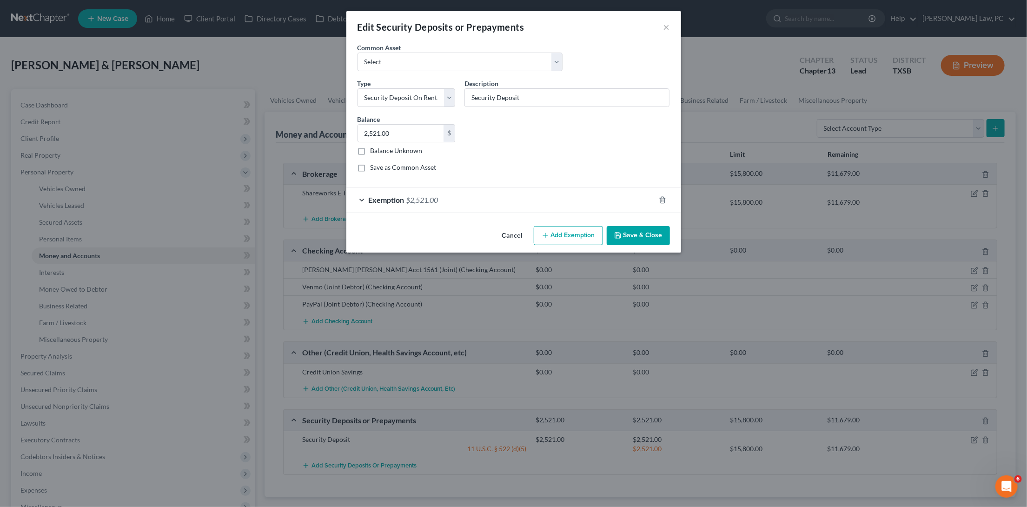
click at [373, 200] on span "Exemption" at bounding box center [387, 199] width 36 height 9
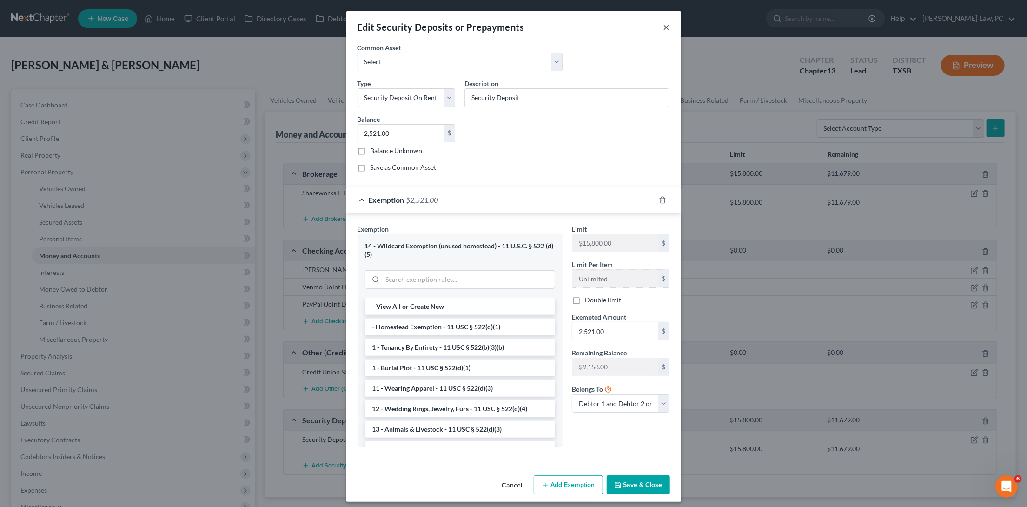
click at [666, 21] on button "×" at bounding box center [666, 26] width 7 height 11
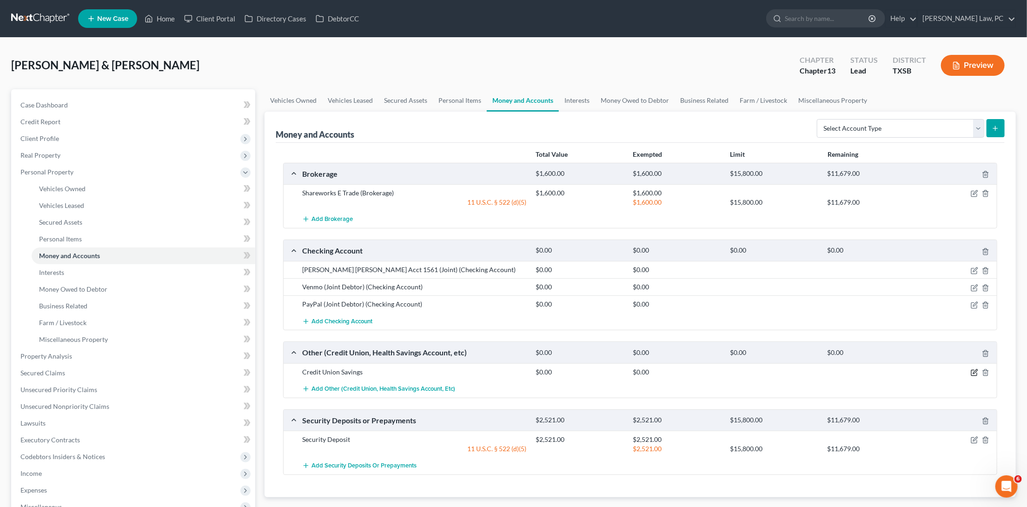
click at [975, 369] on icon "button" at bounding box center [974, 372] width 7 height 7
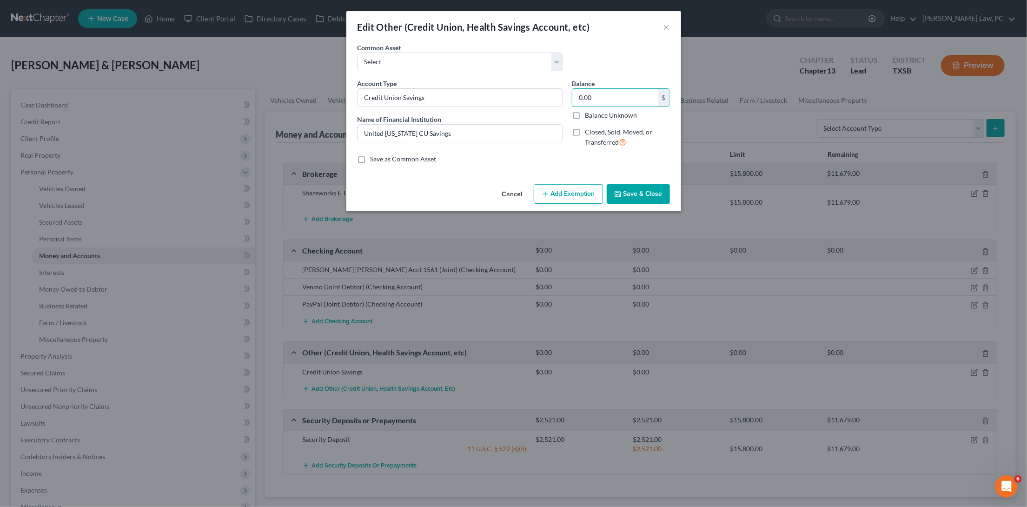
drag, startPoint x: 609, startPoint y: 90, endPoint x: 616, endPoint y: 111, distance: 21.6
click at [616, 111] on div "0.00 $ Balance Unknown" at bounding box center [621, 104] width 98 height 32
type input "100"
click at [570, 195] on button "Add Exemption" at bounding box center [568, 194] width 69 height 20
select select "2"
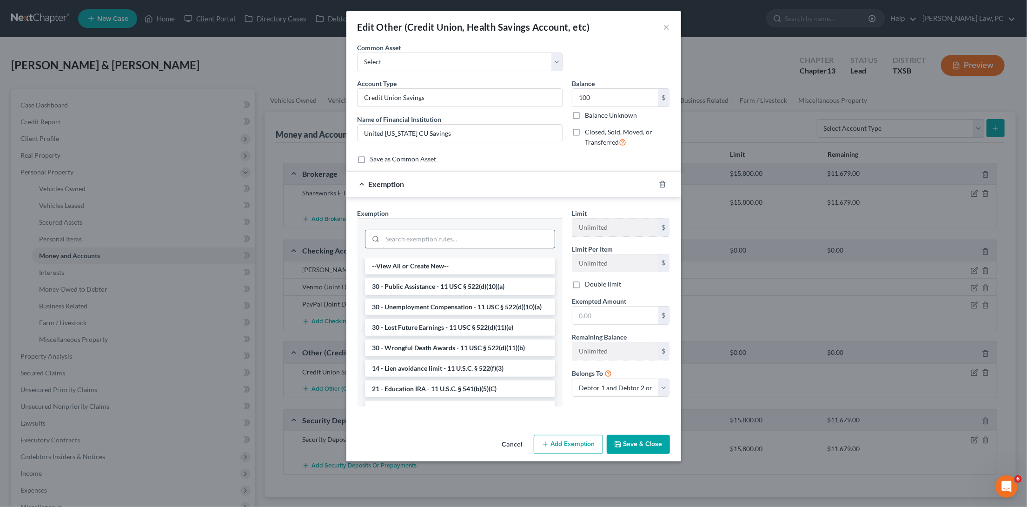
click at [417, 234] on input "search" at bounding box center [469, 239] width 172 height 18
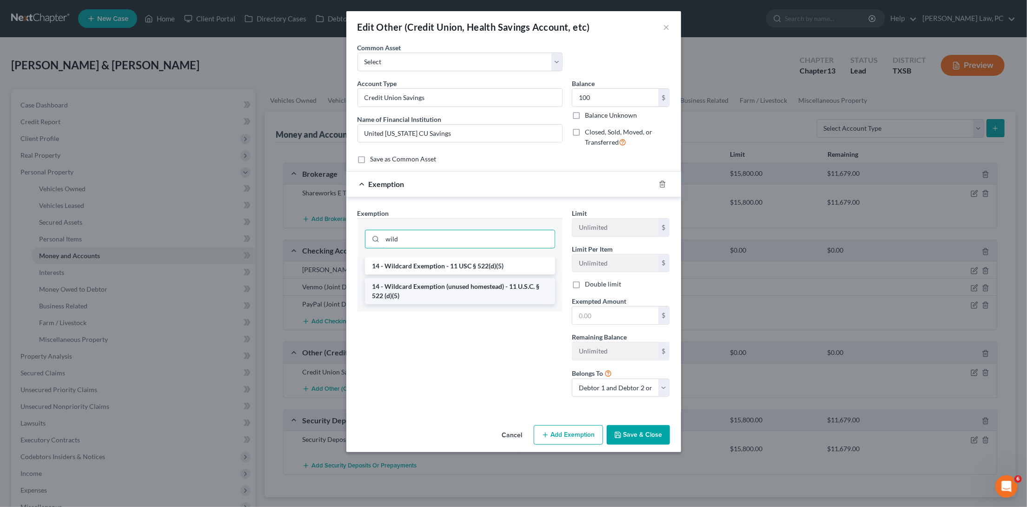
type input "wild"
click at [447, 279] on li "14 - Wildcard Exemption (unused homestead) - 11 U.S.C. § 522 (d)(5)" at bounding box center [460, 291] width 190 height 26
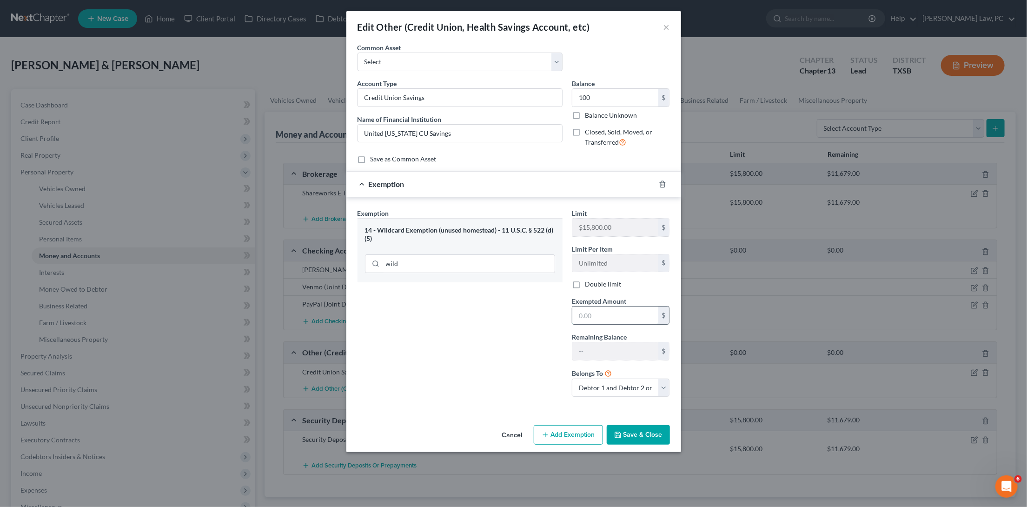
click at [598, 315] on input "text" at bounding box center [615, 315] width 86 height 18
type input "100"
click at [631, 427] on button "Save & Close" at bounding box center [638, 435] width 63 height 20
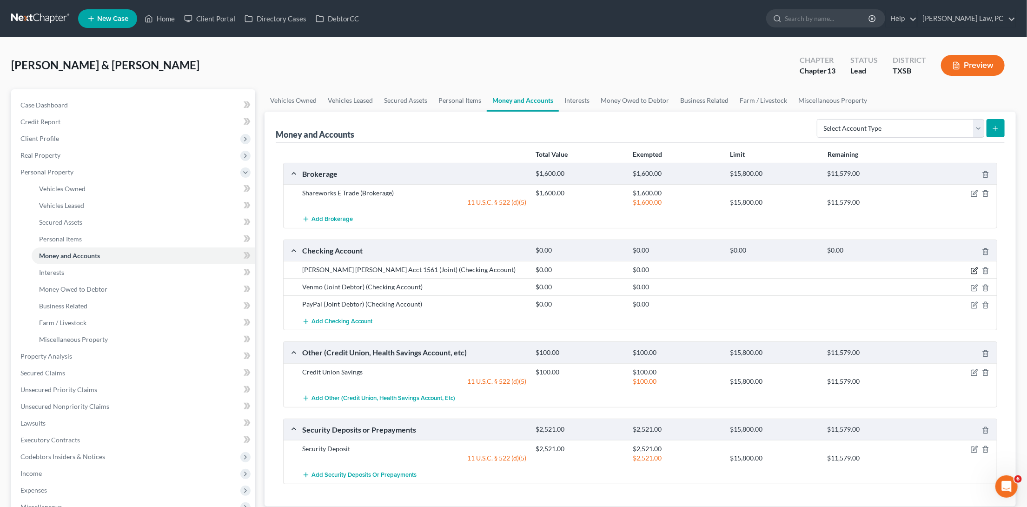
click at [975, 267] on icon "button" at bounding box center [974, 270] width 7 height 7
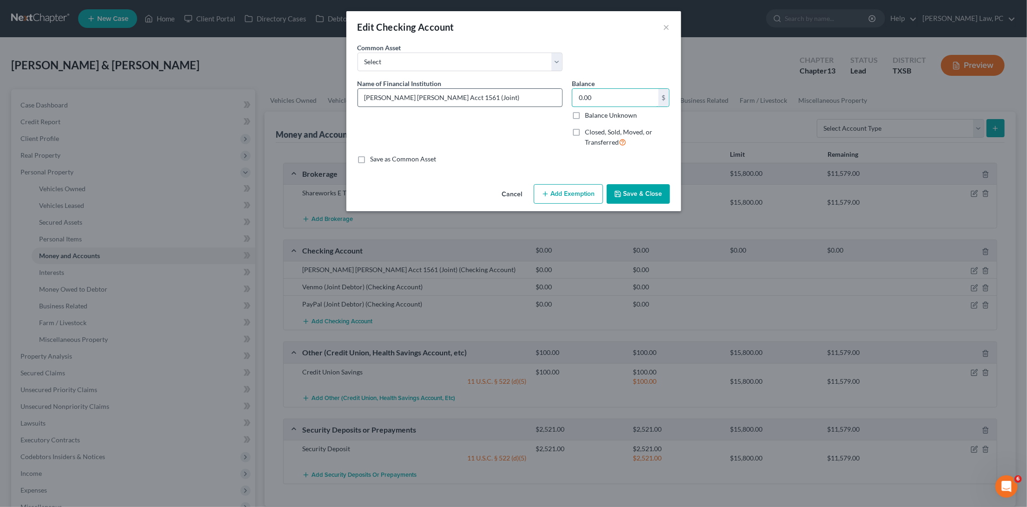
drag, startPoint x: 623, startPoint y: 100, endPoint x: 556, endPoint y: 95, distance: 68.0
click at [556, 95] on div "Name of Financial Institution * JP Morgan Chase Acct 1561 (Joint) Balance 0.00 …" at bounding box center [514, 117] width 322 height 76
type input "5,076"
click at [550, 190] on button "Add Exemption" at bounding box center [568, 194] width 69 height 20
select select "2"
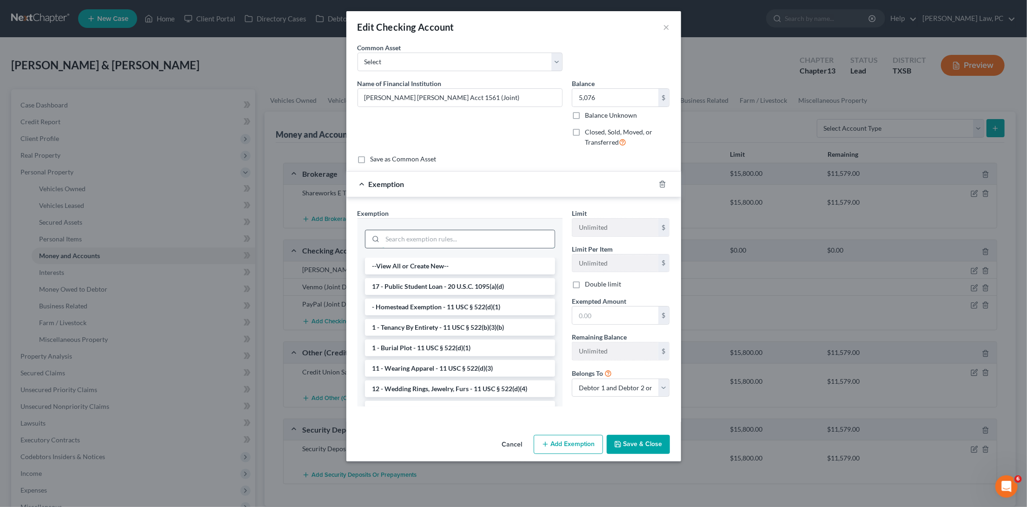
click at [472, 233] on input "search" at bounding box center [469, 239] width 172 height 18
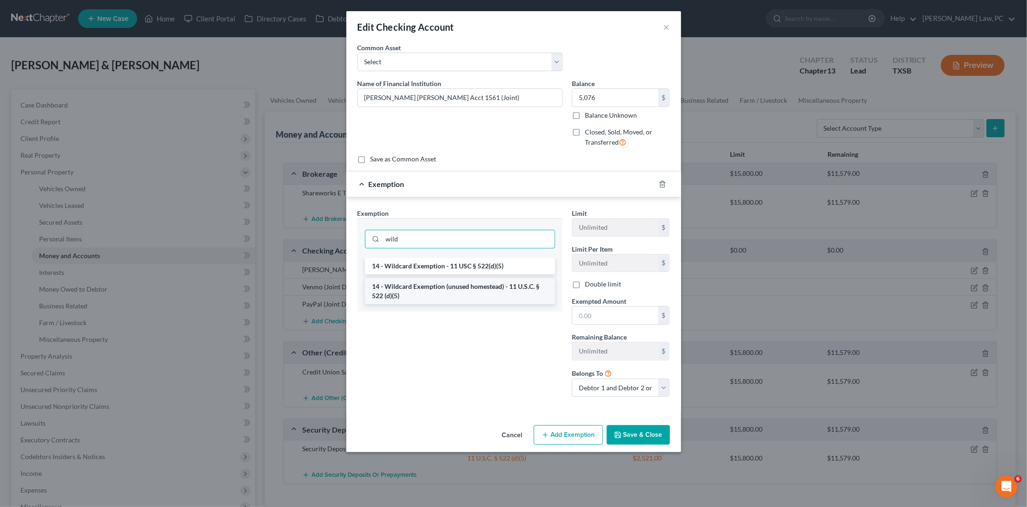
type input "wild"
click at [427, 289] on li "14 - Wildcard Exemption (unused homestead) - 11 U.S.C. § 522 (d)(5)" at bounding box center [460, 291] width 190 height 26
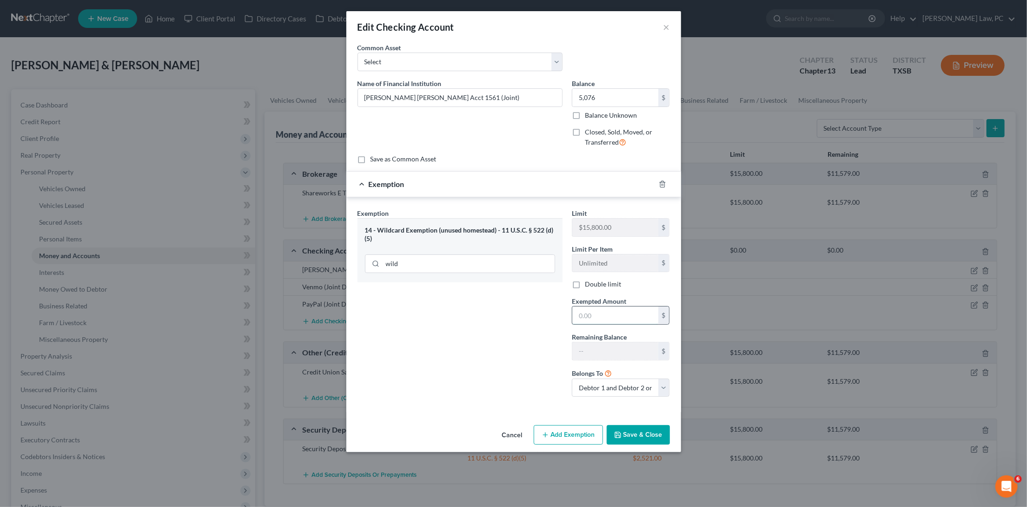
click at [597, 312] on input "text" at bounding box center [615, 315] width 86 height 18
type input "5,076"
click at [641, 429] on button "Save & Close" at bounding box center [638, 435] width 63 height 20
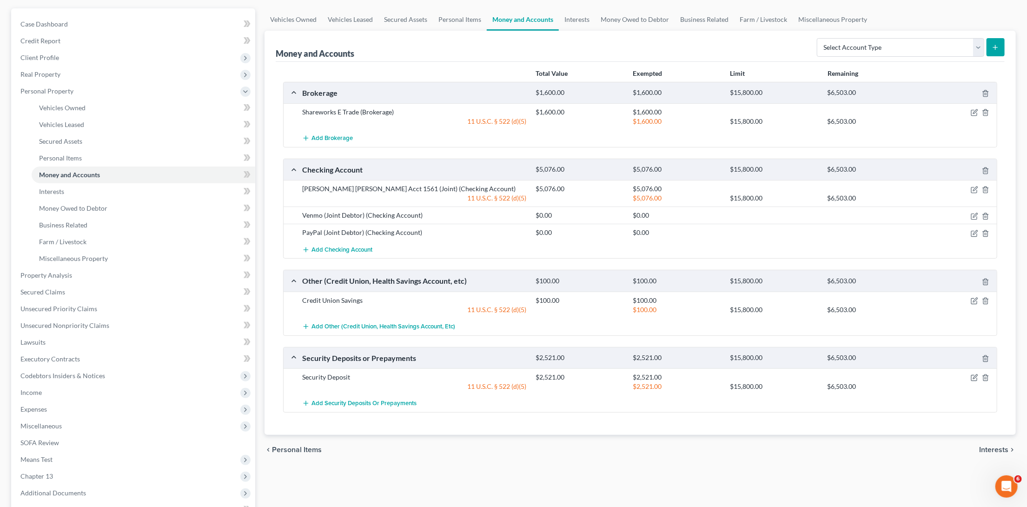
scroll to position [85, 0]
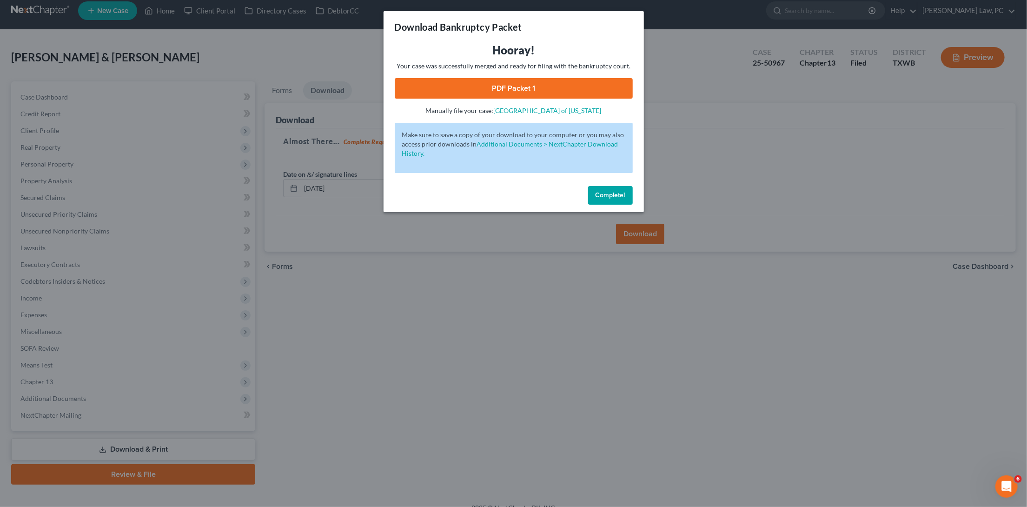
click at [608, 191] on span "Complete!" at bounding box center [611, 195] width 30 height 8
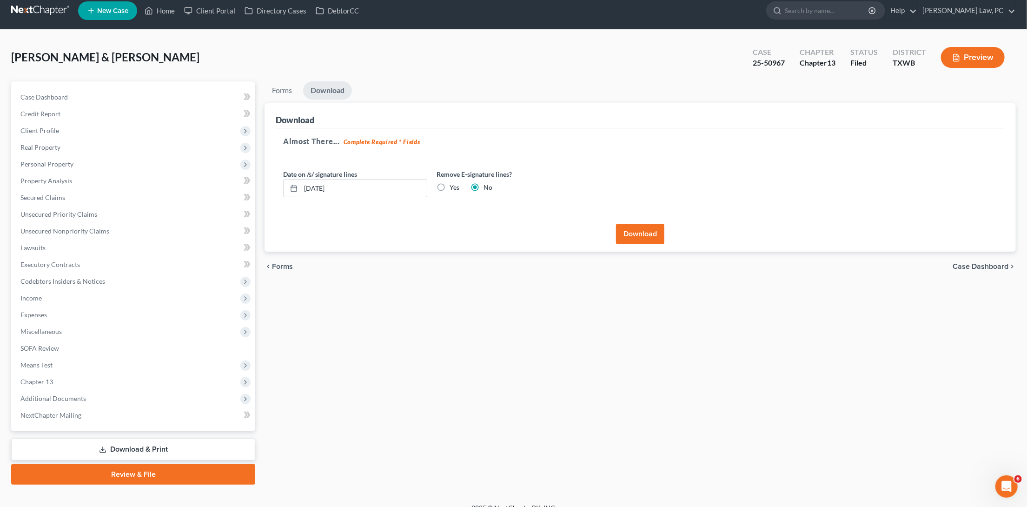
click at [52, 10] on link at bounding box center [41, 10] width 60 height 17
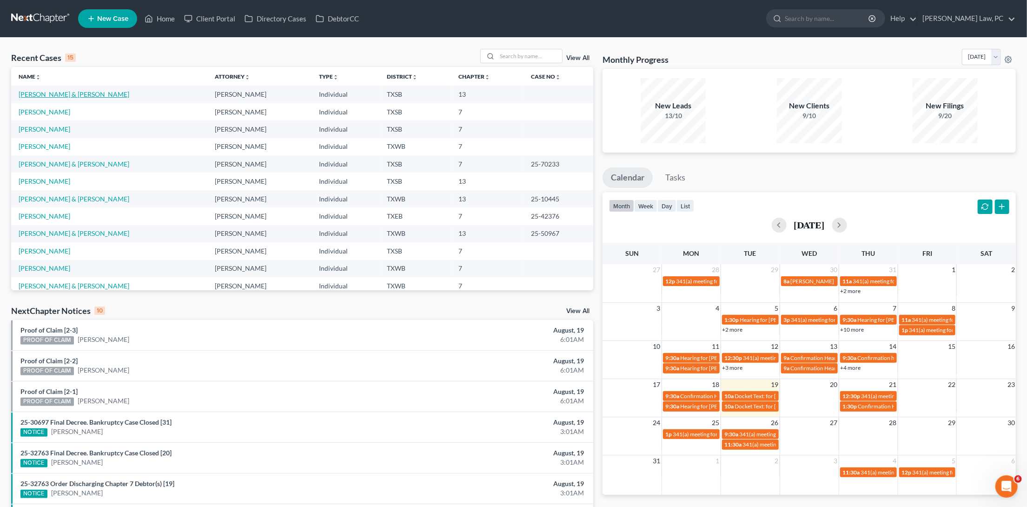
click at [73, 91] on link "[PERSON_NAME] & [PERSON_NAME]" at bounding box center [74, 94] width 111 height 8
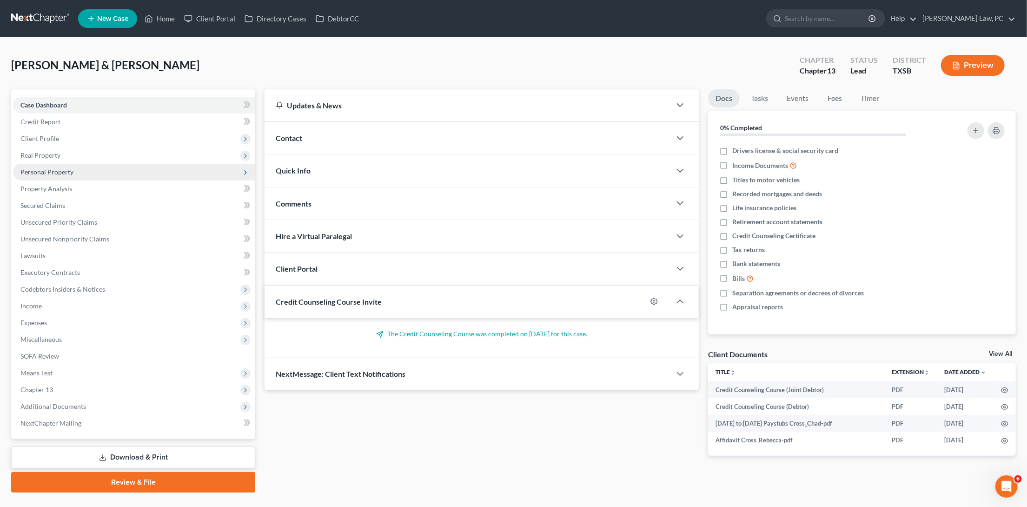
click at [54, 169] on span "Personal Property" at bounding box center [46, 172] width 53 height 8
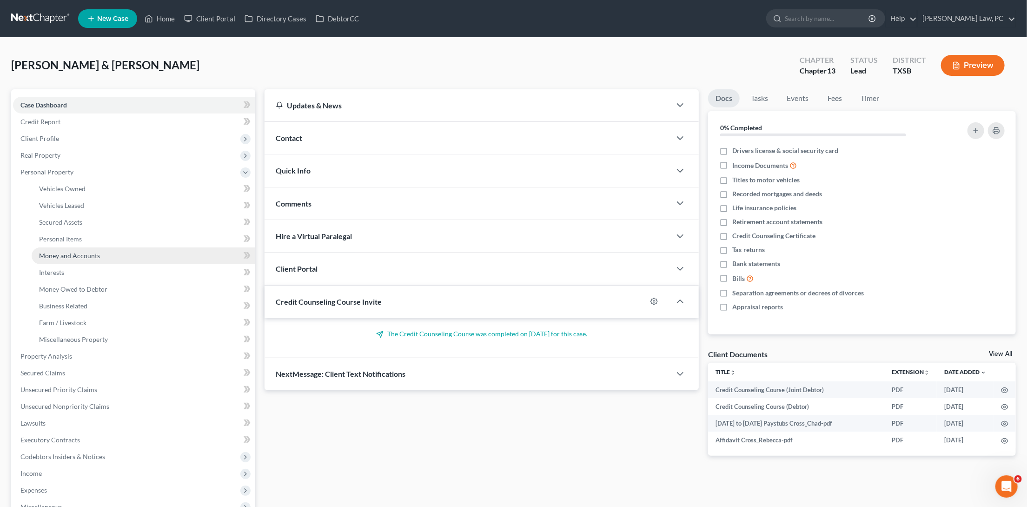
click at [60, 252] on span "Money and Accounts" at bounding box center [69, 256] width 61 height 8
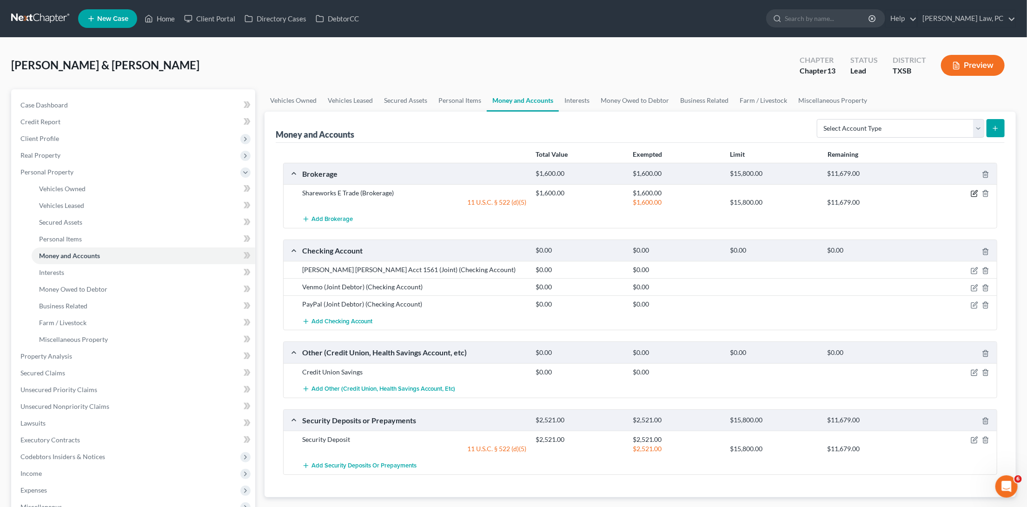
click at [975, 190] on icon "button" at bounding box center [974, 193] width 7 height 7
select select "2"
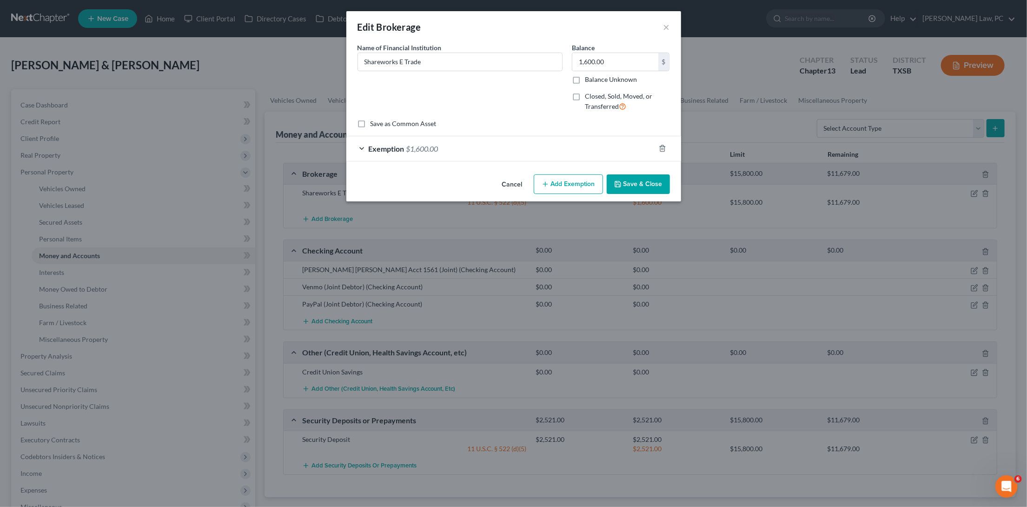
click at [377, 144] on span "Exemption" at bounding box center [387, 148] width 36 height 9
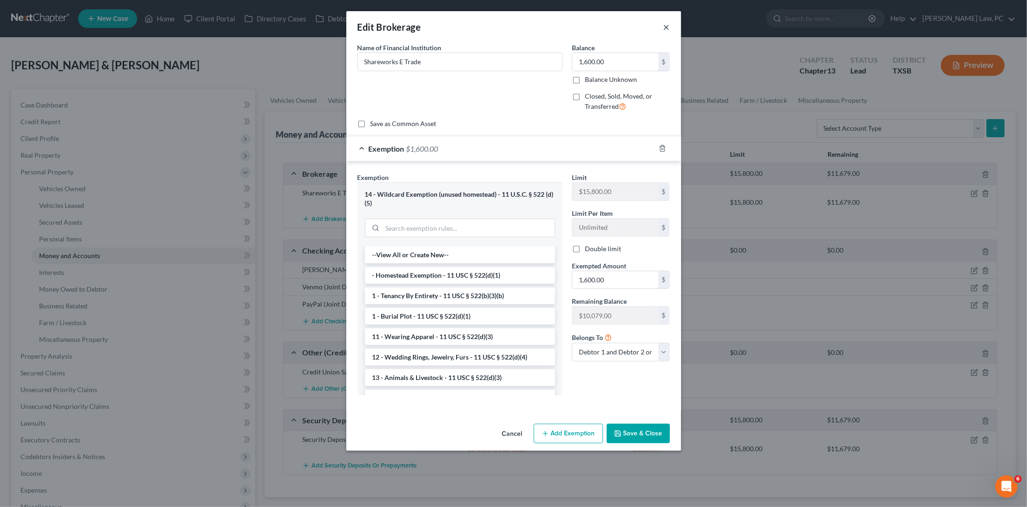
click at [665, 27] on button "×" at bounding box center [666, 26] width 7 height 11
